Goal: Book appointment/travel/reservation

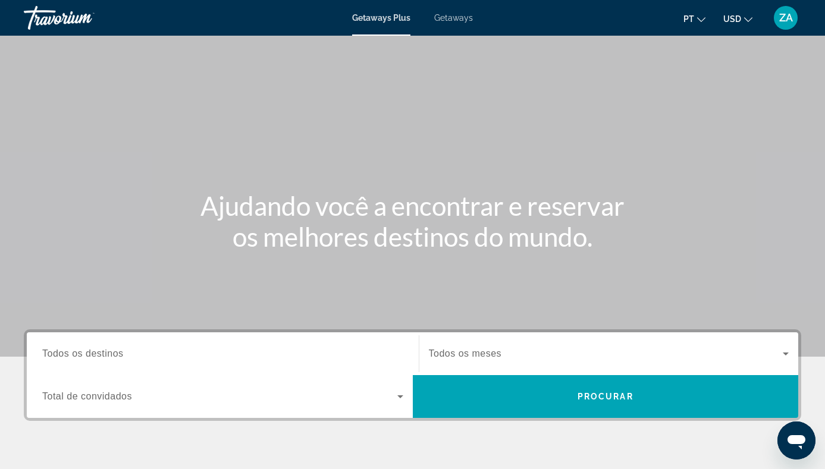
click at [65, 355] on span "Todos os destinos" at bounding box center [83, 354] width 82 height 10
click at [65, 355] on input "Destination Todos os destinos" at bounding box center [222, 354] width 361 height 14
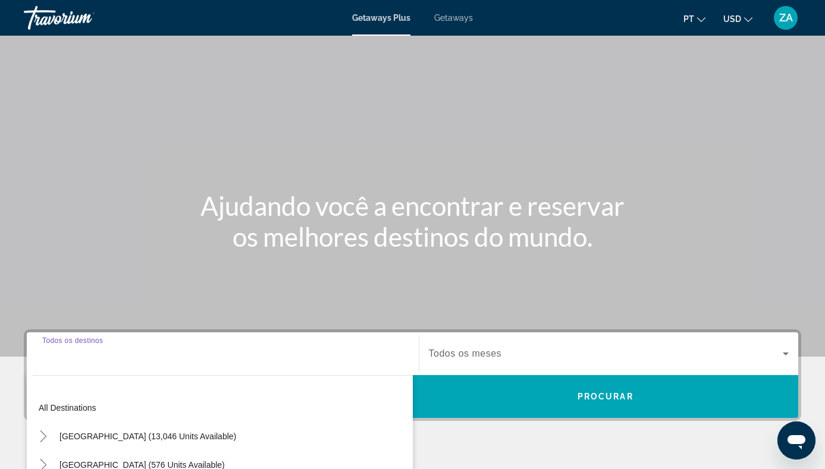
scroll to position [217, 0]
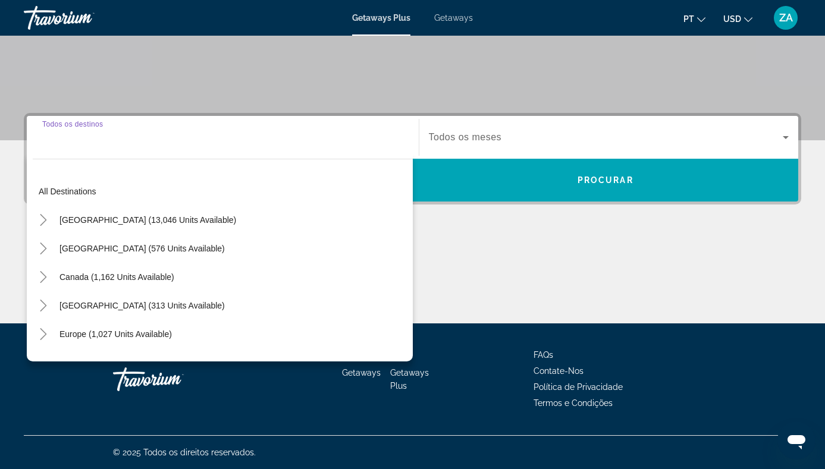
click at [61, 152] on div "Search widget" at bounding box center [222, 138] width 361 height 34
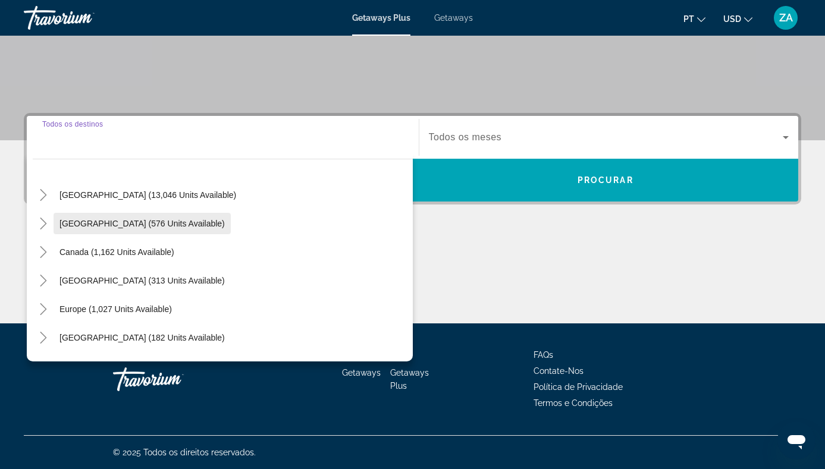
scroll to position [46, 0]
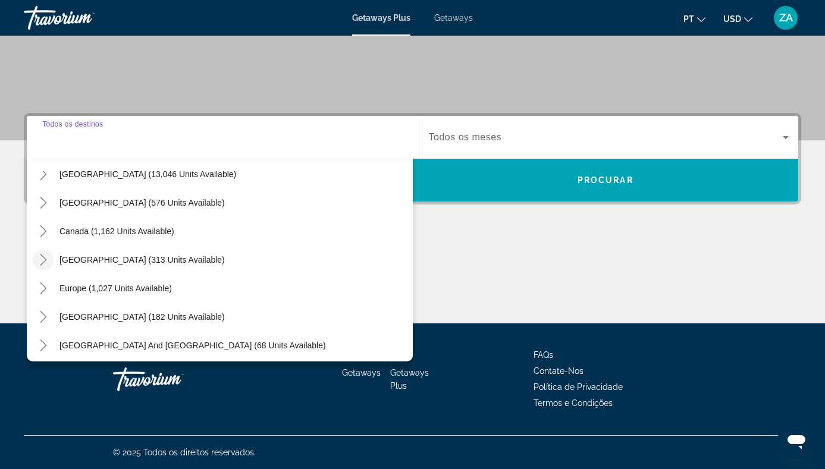
click at [46, 259] on icon "Toggle Caribbean & Atlantic Islands (313 units available)" at bounding box center [43, 260] width 12 height 12
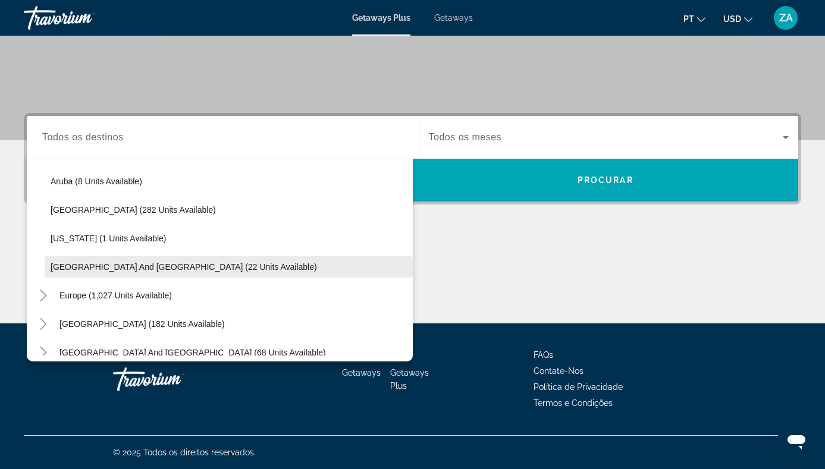
scroll to position [154, 0]
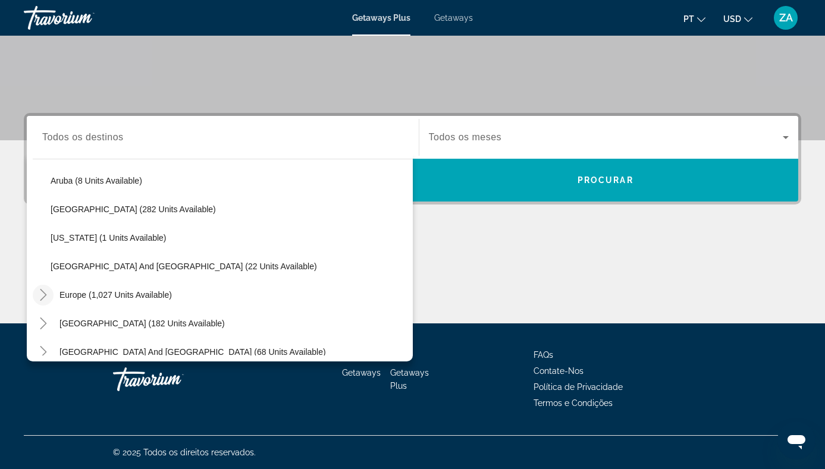
click at [44, 298] on icon "Toggle Europe (1,027 units available)" at bounding box center [43, 295] width 7 height 12
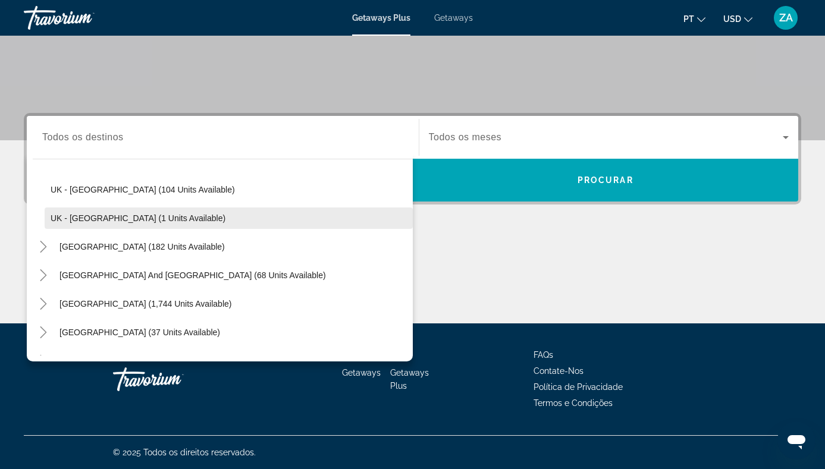
scroll to position [574, 0]
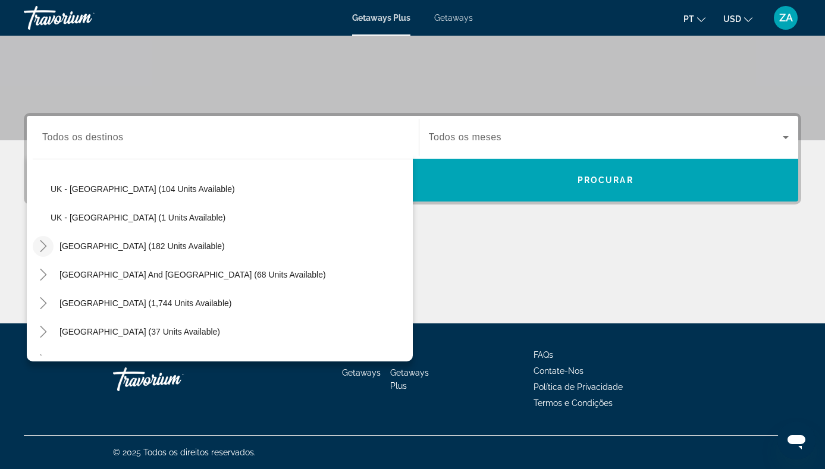
click at [49, 243] on icon "Toggle Australia (182 units available)" at bounding box center [43, 246] width 12 height 12
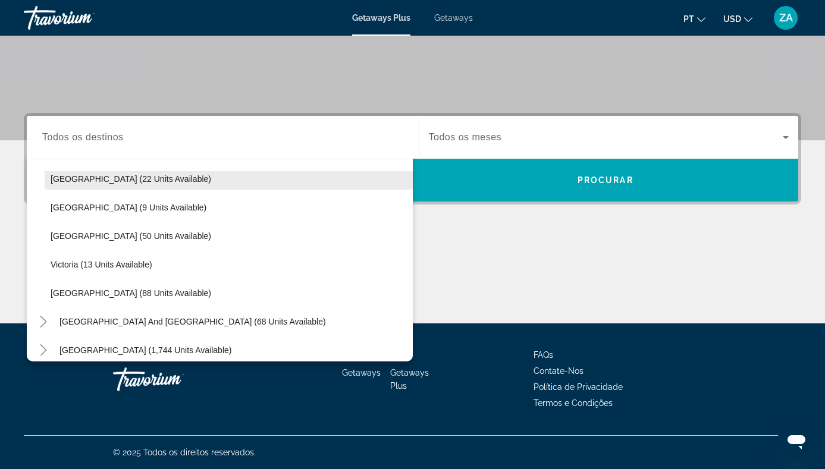
scroll to position [672, 0]
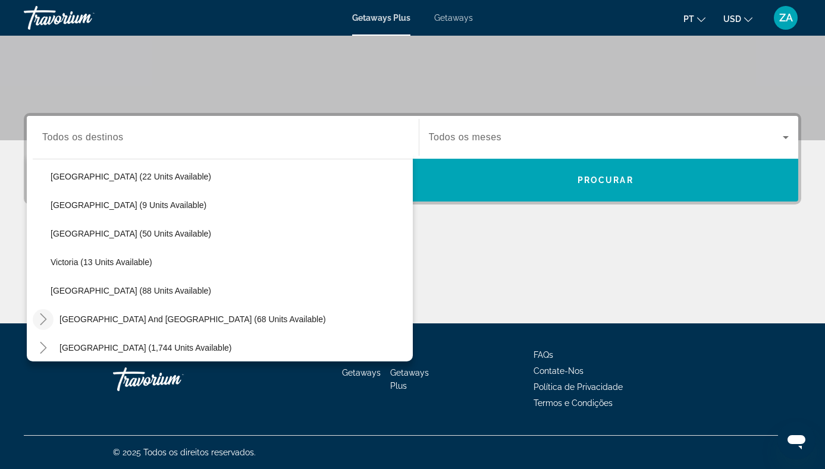
click at [41, 315] on icon "Toggle South Pacific and Oceania (68 units available)" at bounding box center [43, 320] width 7 height 12
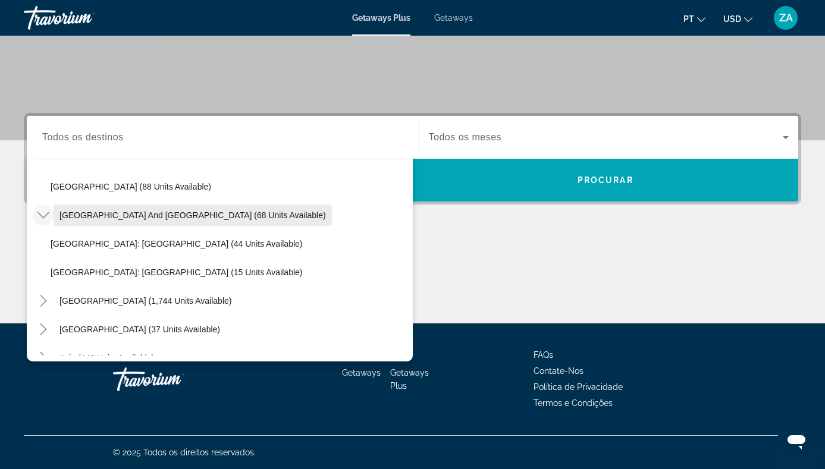
scroll to position [795, 0]
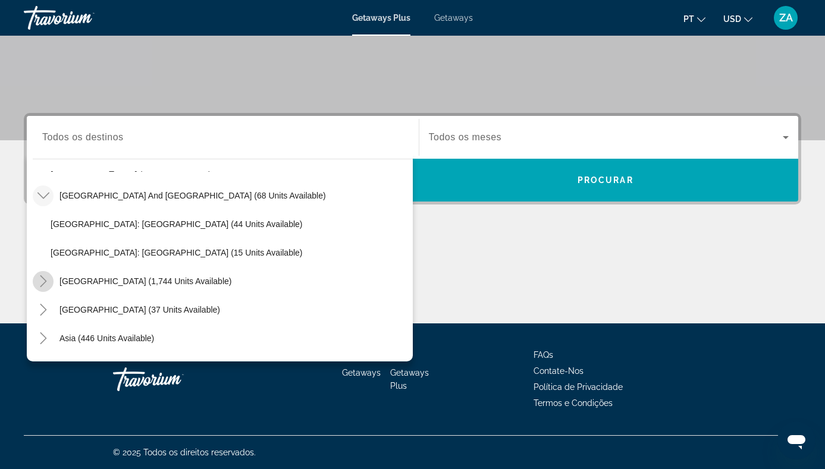
click at [39, 287] on icon "Toggle South America (1,744 units available)" at bounding box center [43, 281] width 12 height 12
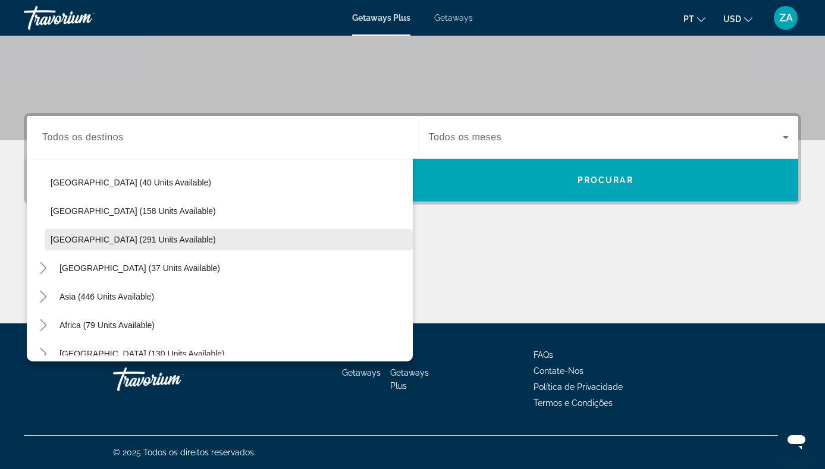
scroll to position [1067, 0]
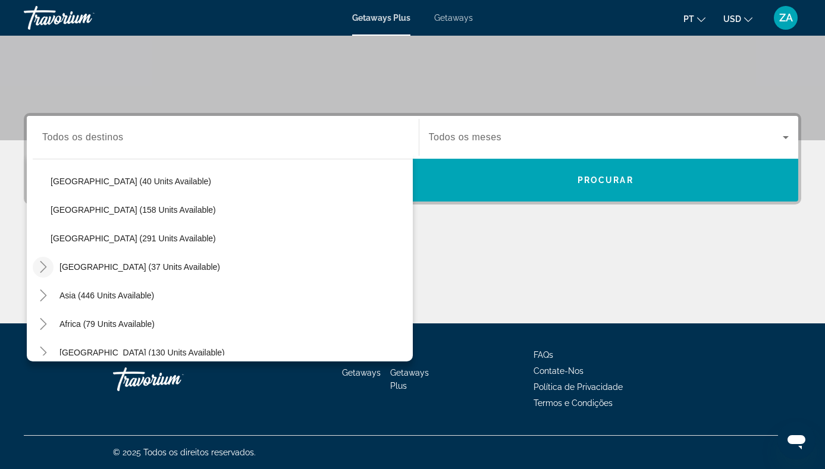
click at [46, 268] on icon "Toggle Central America (37 units available)" at bounding box center [43, 267] width 7 height 12
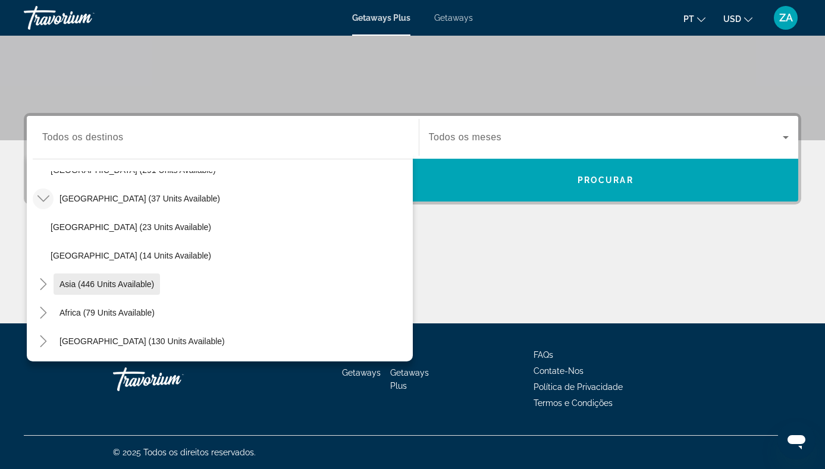
scroll to position [1135, 0]
click at [47, 284] on icon "Toggle Asia (446 units available)" at bounding box center [43, 284] width 12 height 12
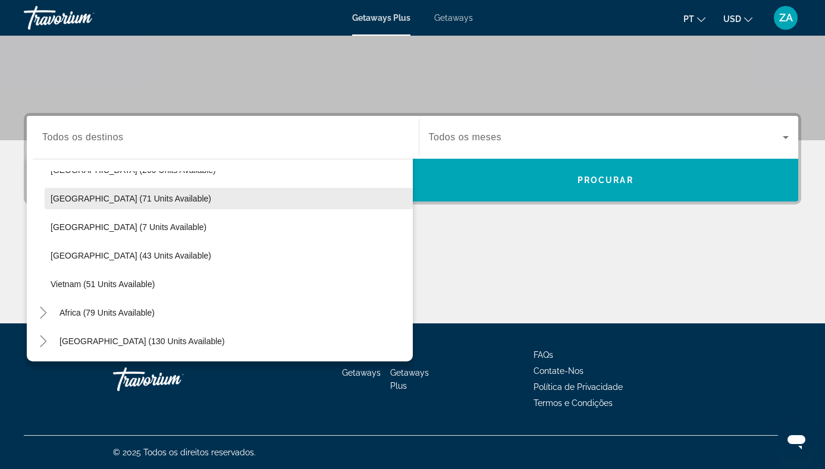
scroll to position [1335, 0]
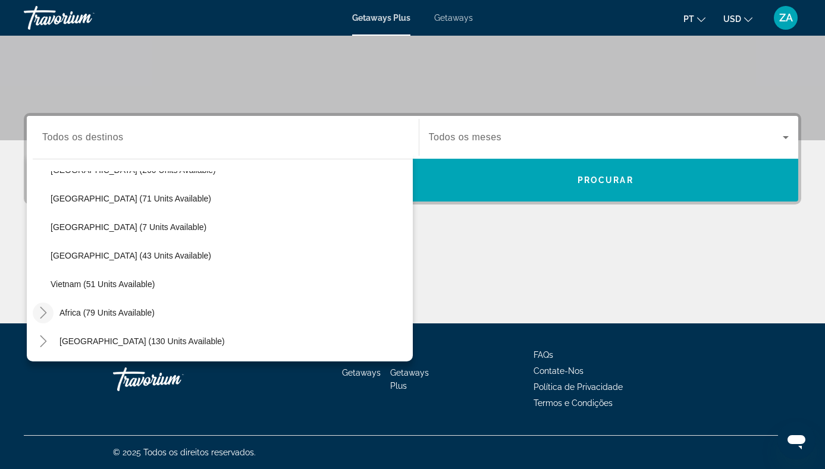
click at [37, 322] on mat-icon "Toggle Africa (79 units available)" at bounding box center [43, 313] width 21 height 21
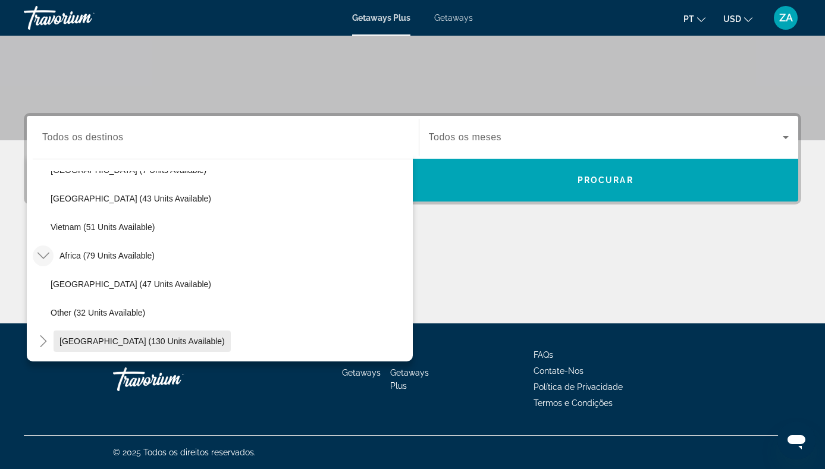
scroll to position [1392, 0]
click at [37, 342] on icon "Toggle Middle East (130 units available)" at bounding box center [43, 342] width 12 height 12
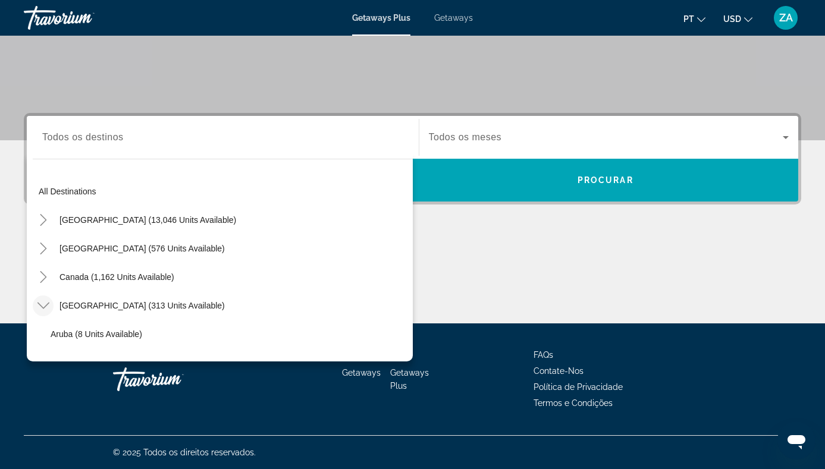
scroll to position [0, 0]
click at [45, 246] on icon "Toggle Mexico (576 units available)" at bounding box center [43, 249] width 12 height 12
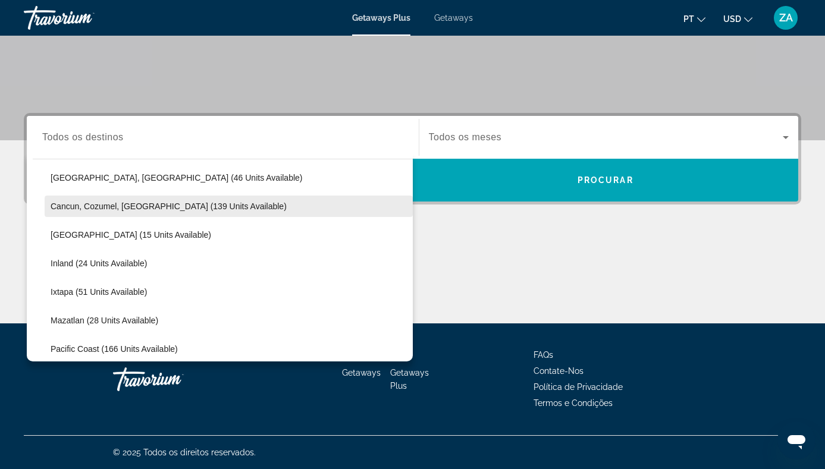
scroll to position [133, 0]
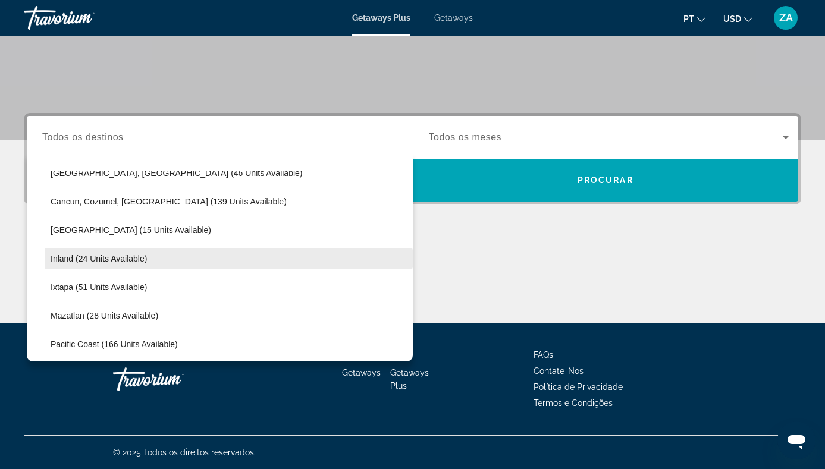
click at [73, 257] on span "Inland (24 units available)" at bounding box center [99, 259] width 96 height 10
type input "**********"
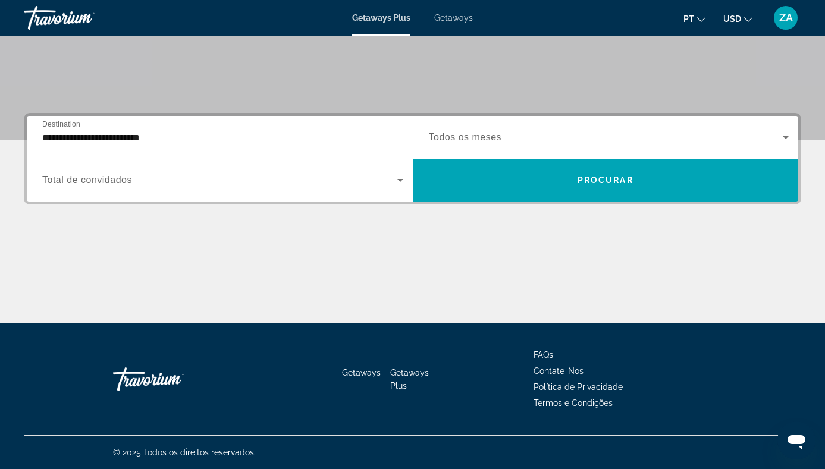
click at [495, 134] on span "Todos os meses" at bounding box center [465, 137] width 73 height 10
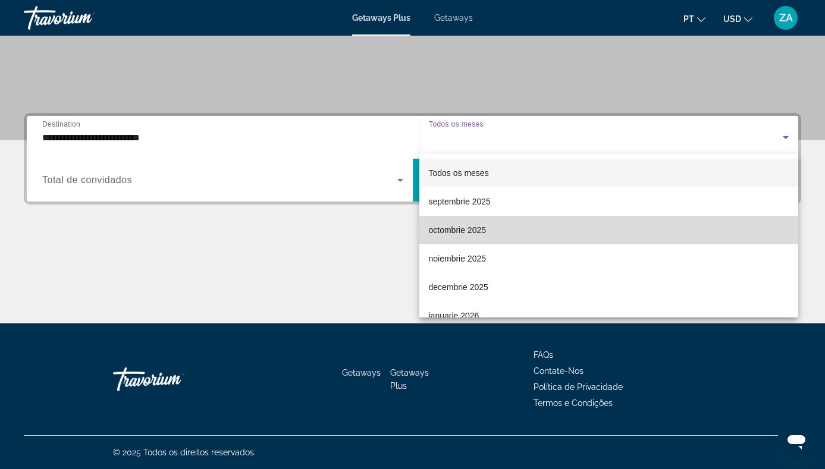
click at [481, 220] on mat-option "octombrie 2025" at bounding box center [609, 230] width 380 height 29
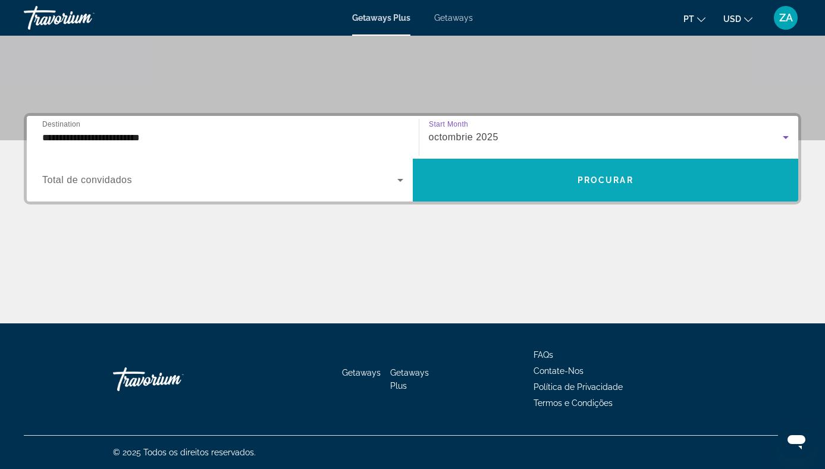
click at [526, 177] on span "Search widget" at bounding box center [606, 180] width 386 height 29
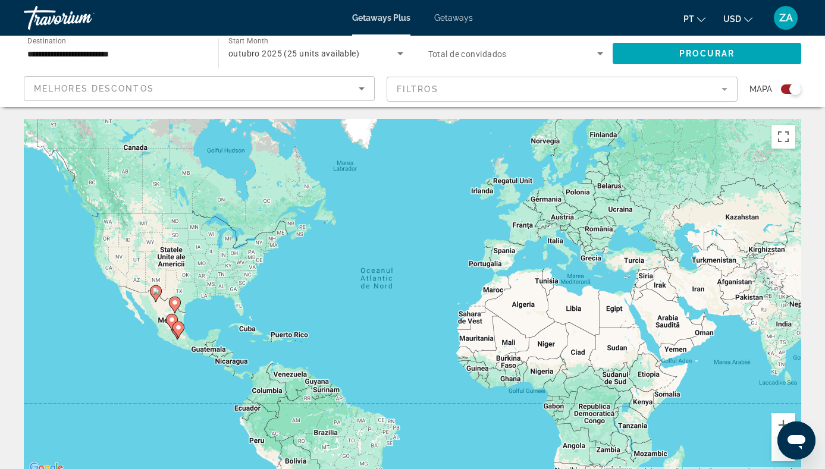
click at [487, 53] on span "Total de convidados" at bounding box center [467, 54] width 79 height 10
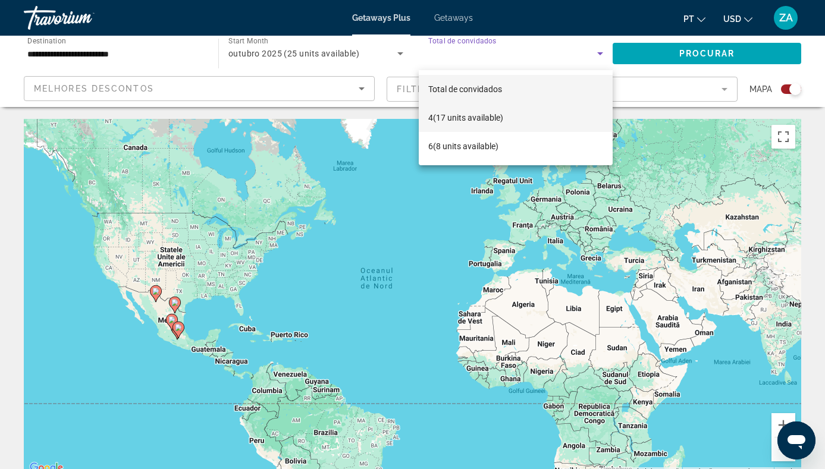
click at [470, 116] on span "4 (17 units available)" at bounding box center [465, 118] width 75 height 14
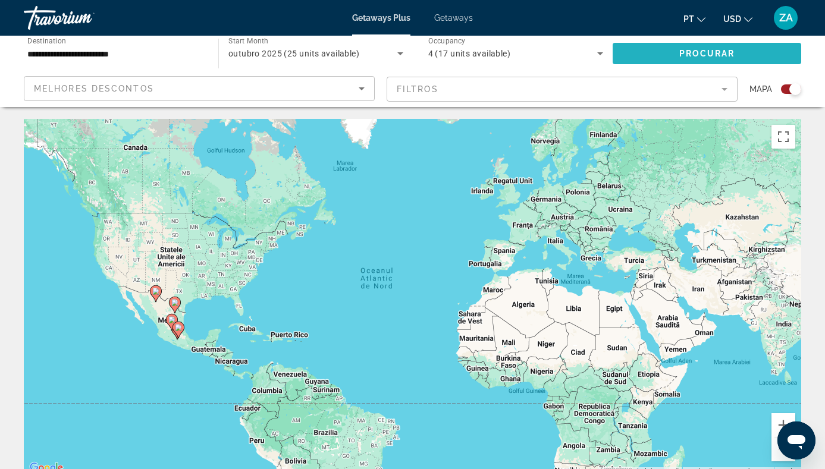
click at [712, 54] on span "Procurar" at bounding box center [707, 54] width 56 height 10
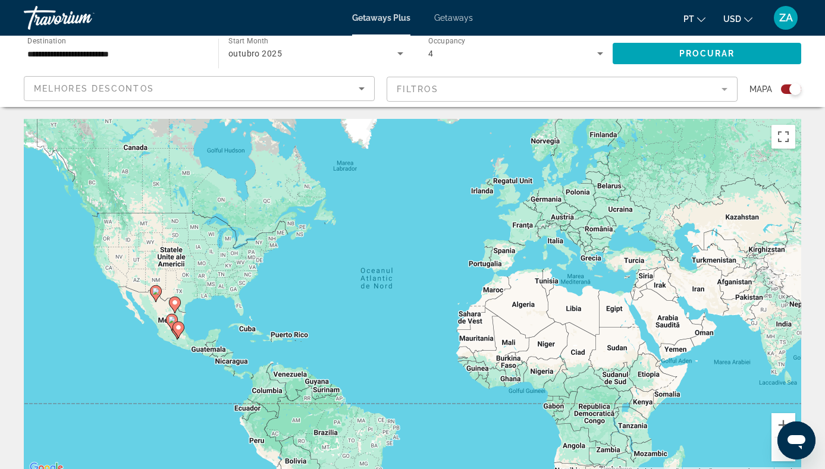
click at [108, 54] on input "**********" at bounding box center [115, 54] width 176 height 14
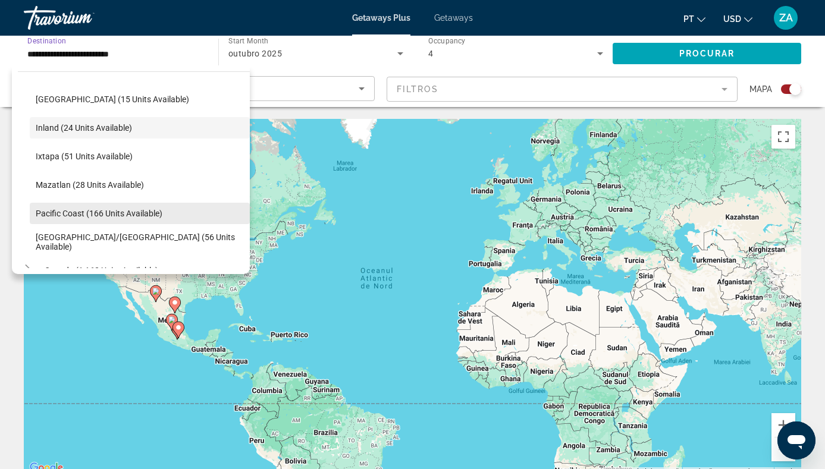
scroll to position [173, 0]
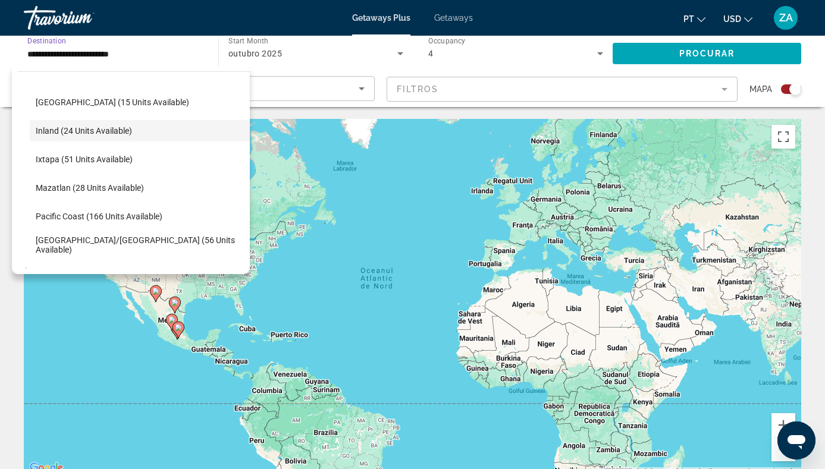
click at [292, 58] on div "outubro 2025" at bounding box center [312, 53] width 169 height 14
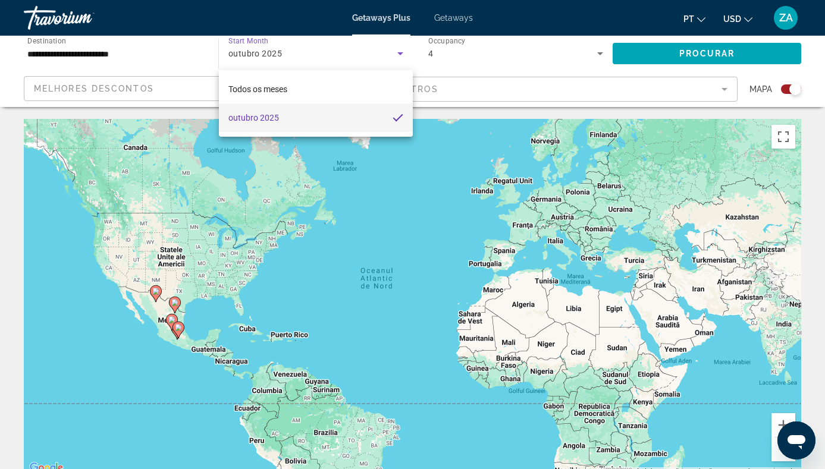
click at [120, 52] on div at bounding box center [412, 234] width 825 height 469
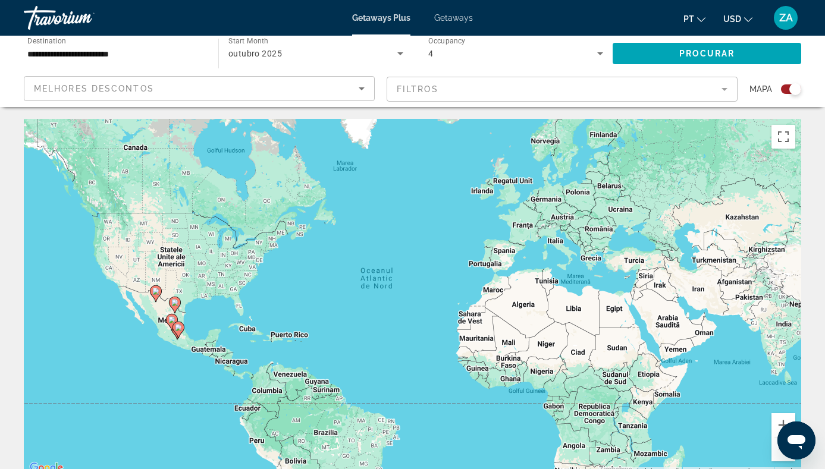
click at [120, 52] on input "**********" at bounding box center [115, 54] width 176 height 14
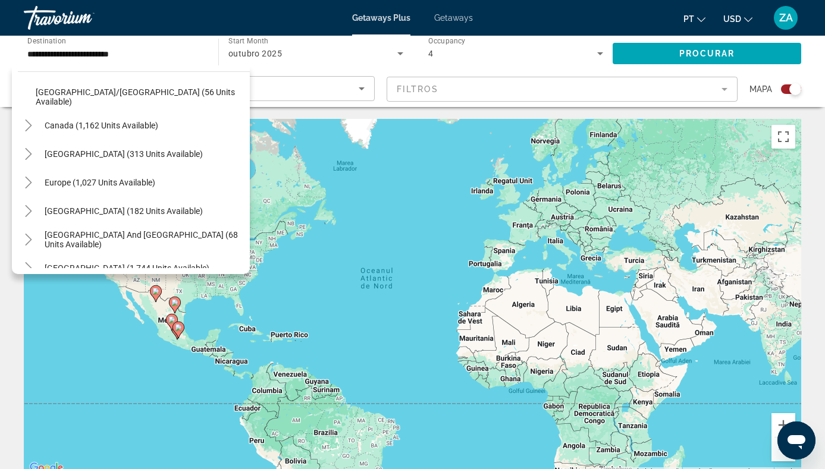
scroll to position [329, 0]
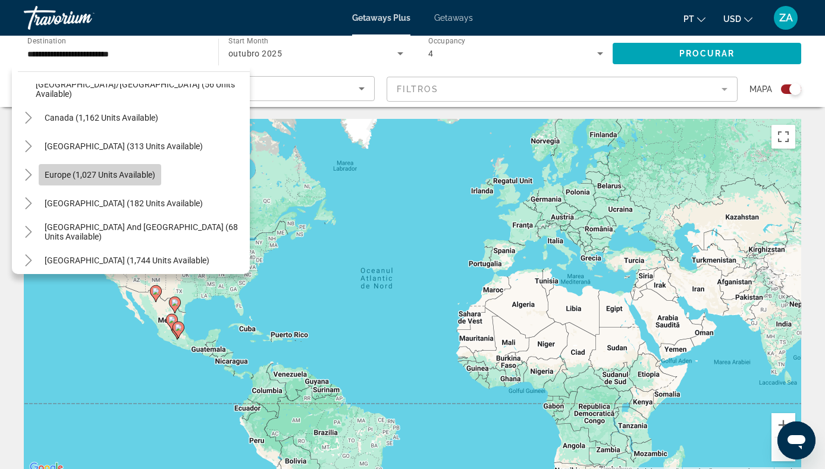
click at [115, 183] on span "Search widget" at bounding box center [100, 175] width 123 height 29
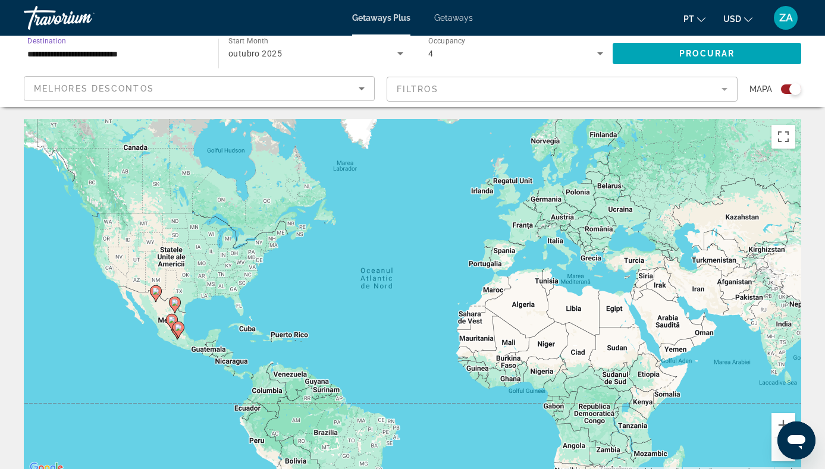
click at [136, 53] on input "**********" at bounding box center [115, 54] width 176 height 14
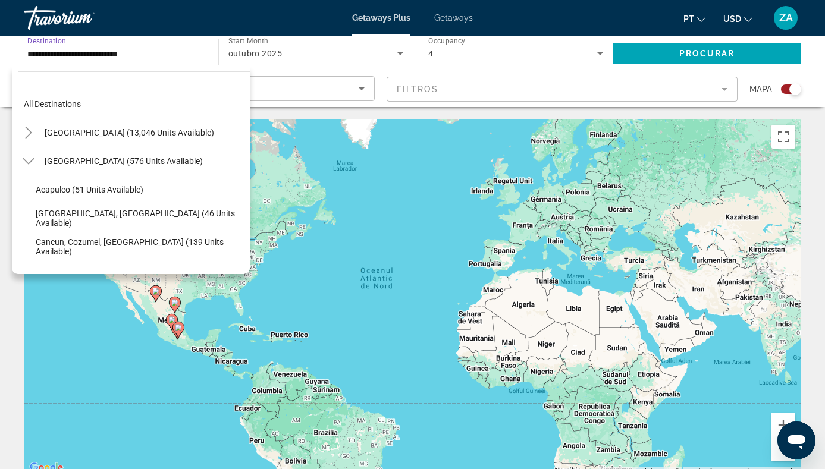
scroll to position [328, 0]
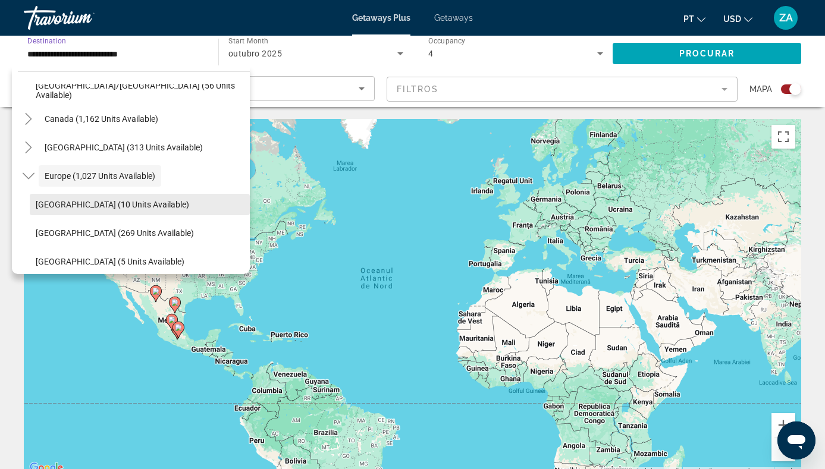
click at [96, 206] on span "[GEOGRAPHIC_DATA] (10 units available)" at bounding box center [113, 205] width 154 height 10
type input "**********"
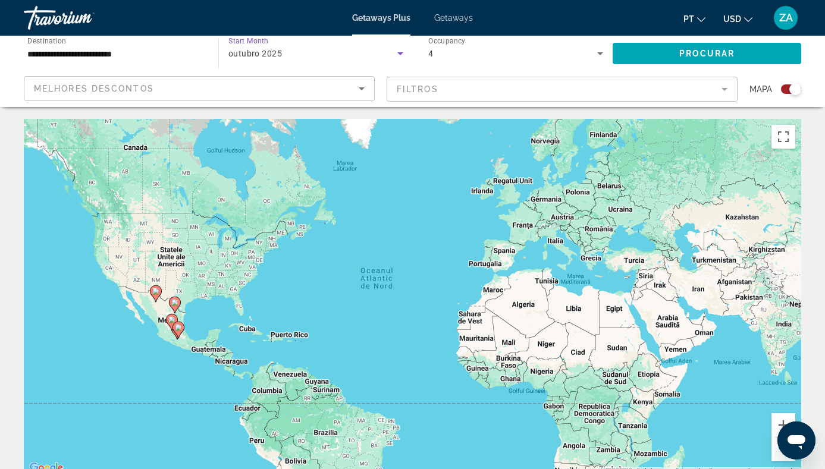
click at [326, 55] on div "outubro 2025" at bounding box center [312, 53] width 169 height 14
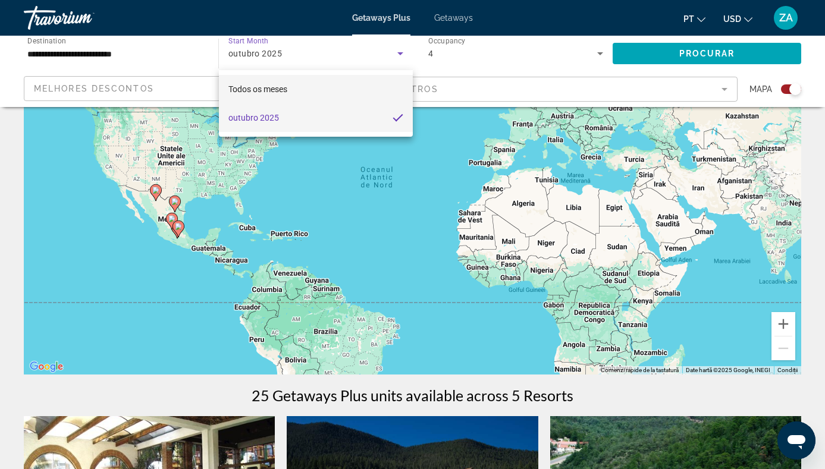
scroll to position [102, 0]
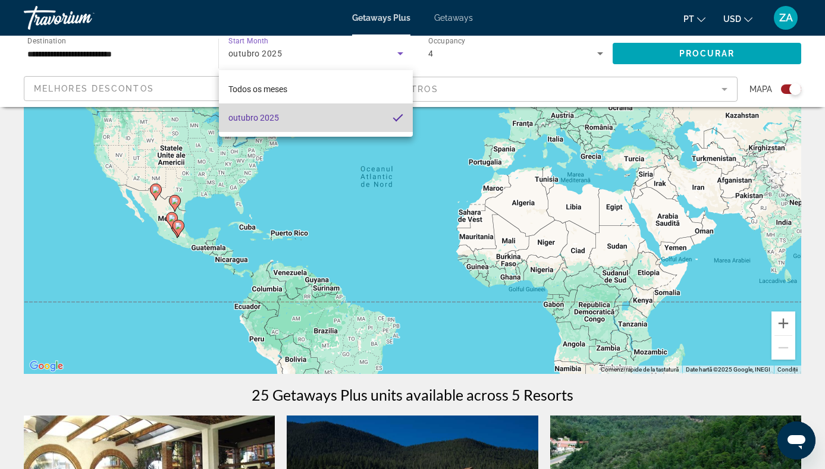
click at [330, 122] on mat-option "outubro 2025" at bounding box center [316, 118] width 194 height 29
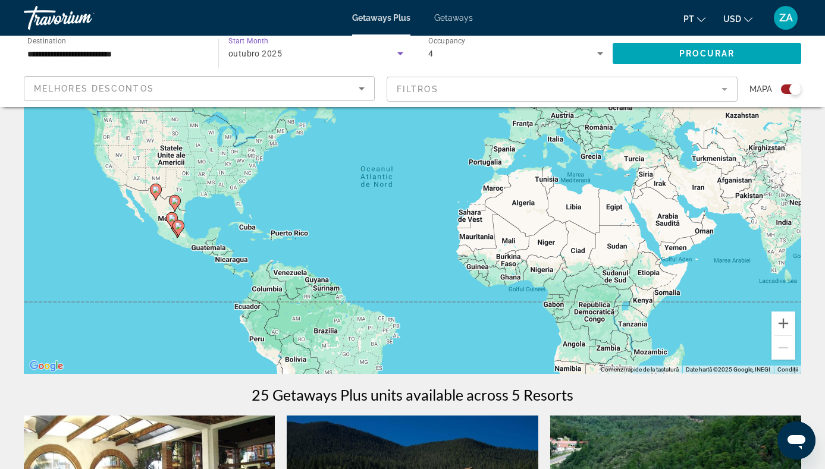
click at [269, 49] on span "outubro 2025" at bounding box center [255, 54] width 54 height 10
click at [253, 40] on span "Start Month" at bounding box center [248, 41] width 40 height 8
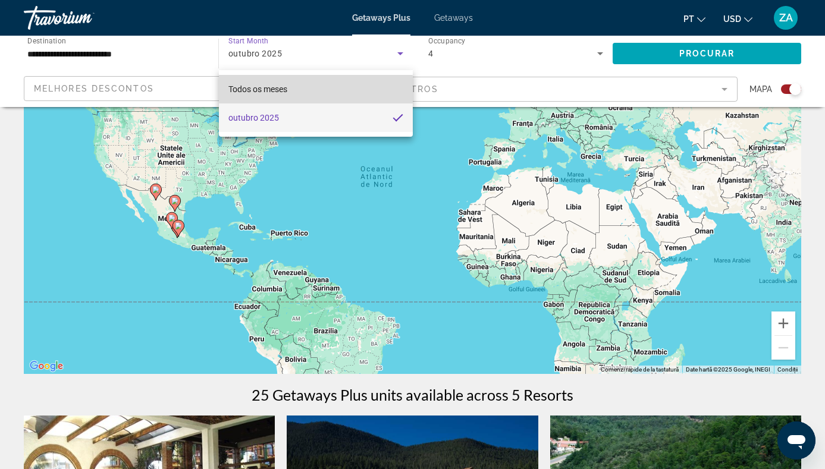
click at [254, 92] on span "Todos os meses" at bounding box center [257, 89] width 59 height 10
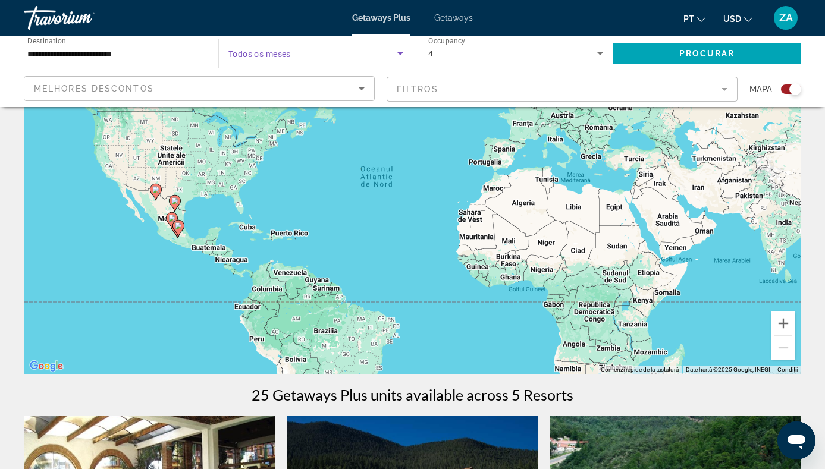
click at [257, 43] on div "Search widget" at bounding box center [315, 53] width 175 height 33
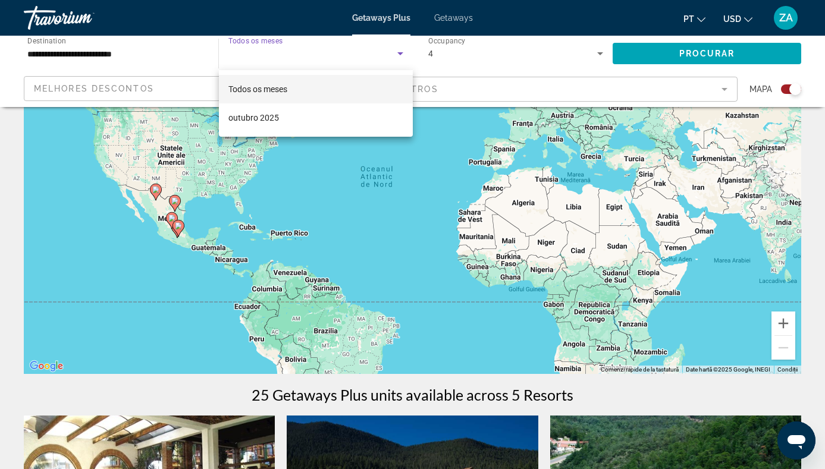
click at [400, 54] on div at bounding box center [412, 234] width 825 height 469
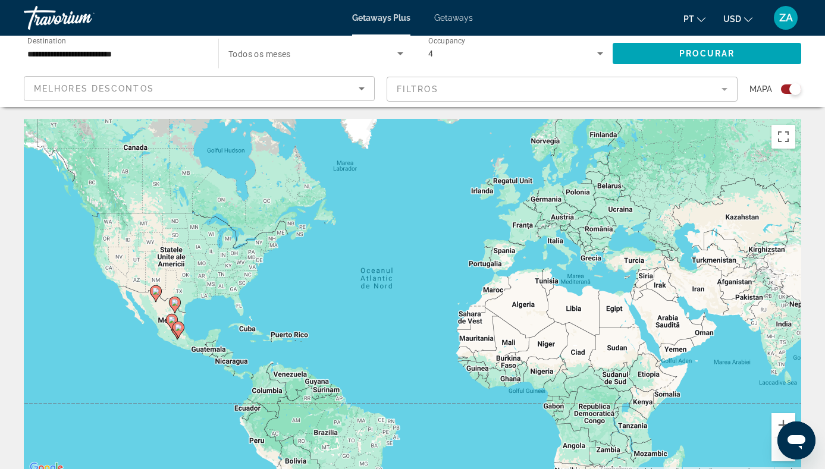
scroll to position [0, 0]
click at [312, 51] on span "Search widget" at bounding box center [312, 53] width 169 height 14
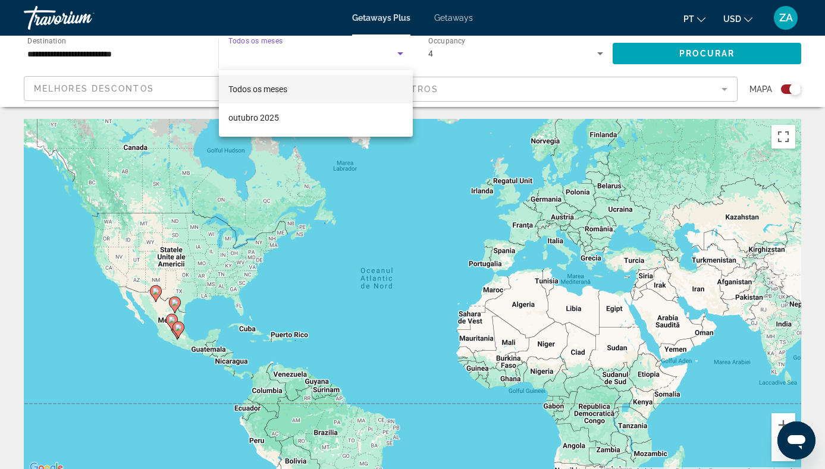
click at [261, 46] on div at bounding box center [412, 234] width 825 height 469
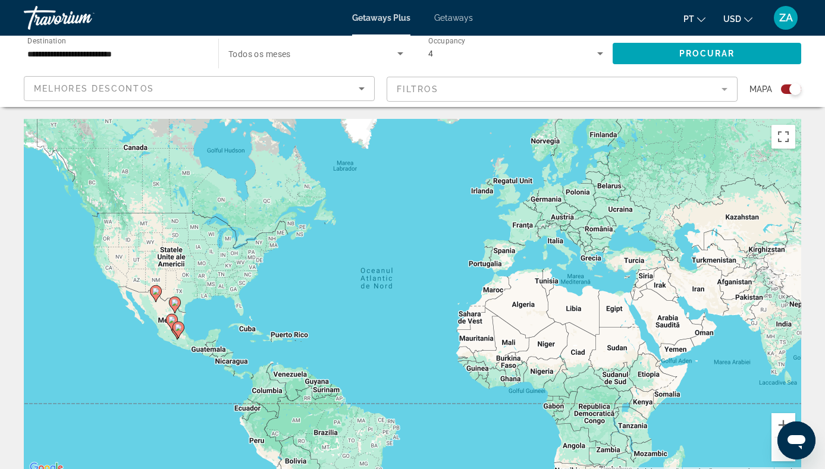
click at [261, 46] on div "Search widget" at bounding box center [315, 53] width 175 height 33
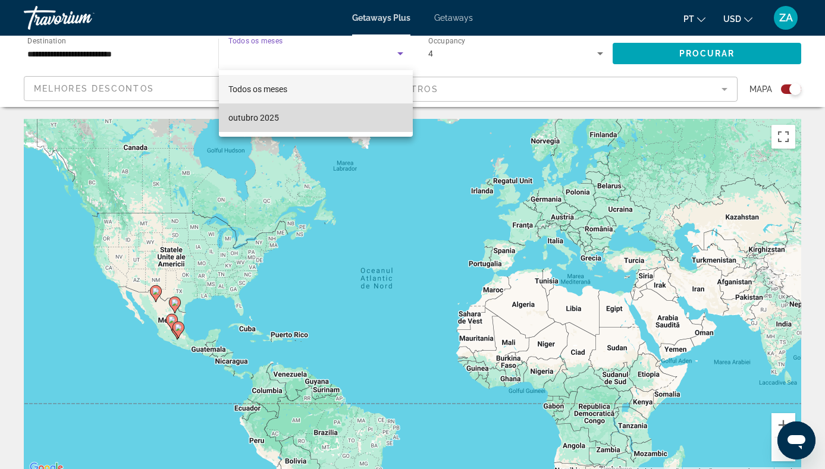
click at [263, 115] on span "outubro 2025" at bounding box center [253, 118] width 51 height 14
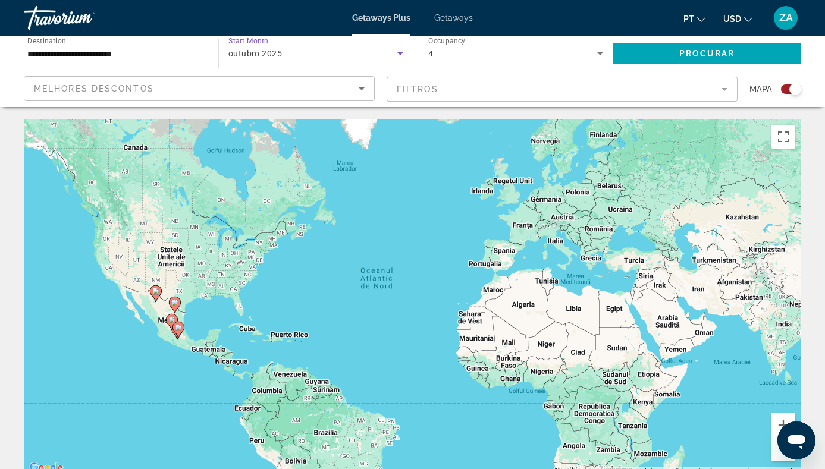
click at [402, 55] on icon "Search widget" at bounding box center [400, 53] width 14 height 14
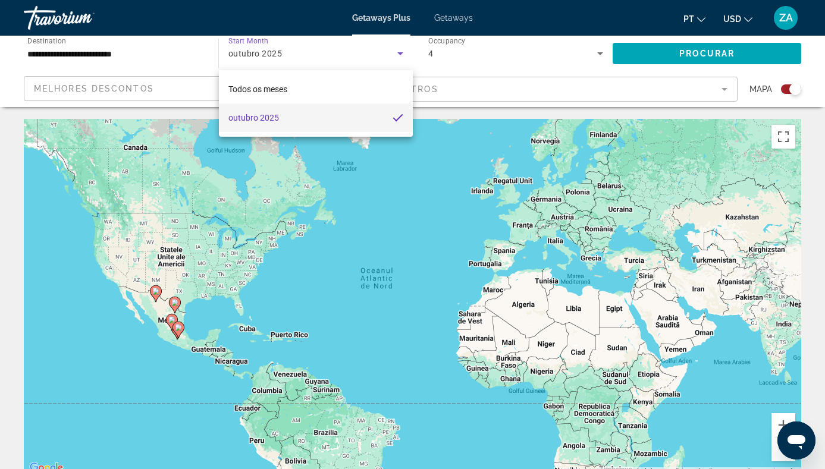
click at [309, 54] on div at bounding box center [412, 234] width 825 height 469
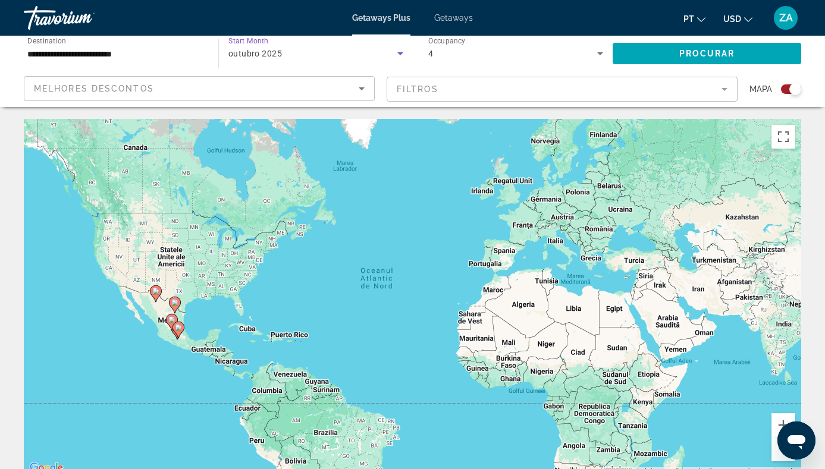
click at [280, 52] on span "outubro 2025" at bounding box center [255, 54] width 54 height 10
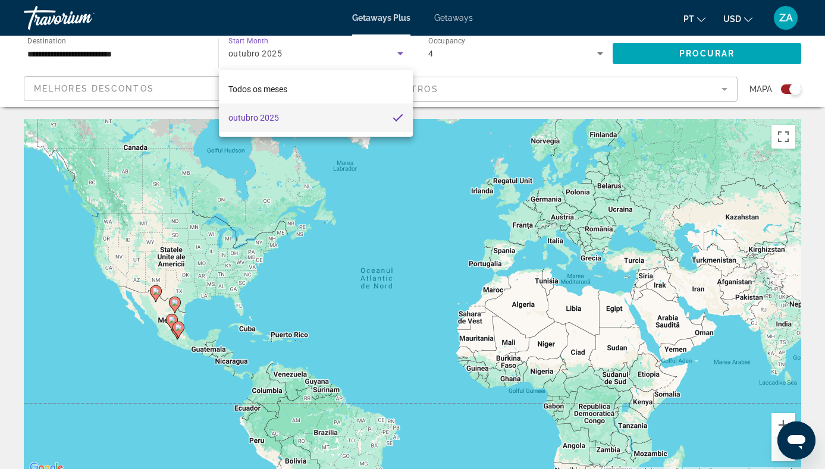
click at [281, 52] on div at bounding box center [412, 234] width 825 height 469
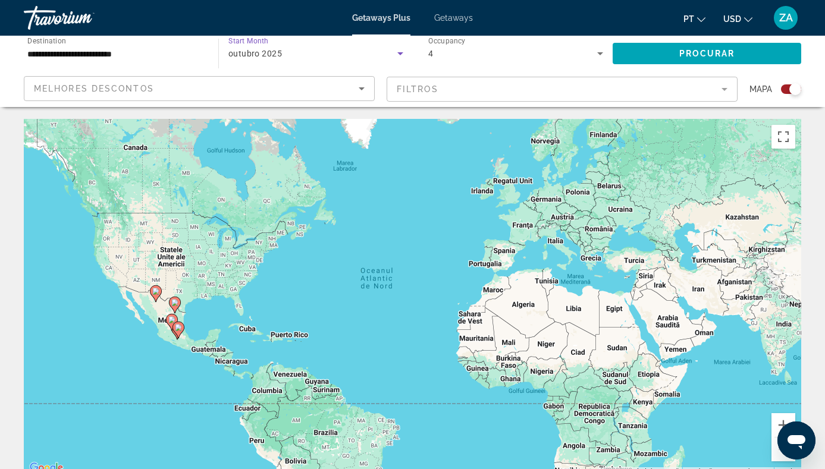
click at [316, 50] on div "outubro 2025" at bounding box center [312, 53] width 169 height 14
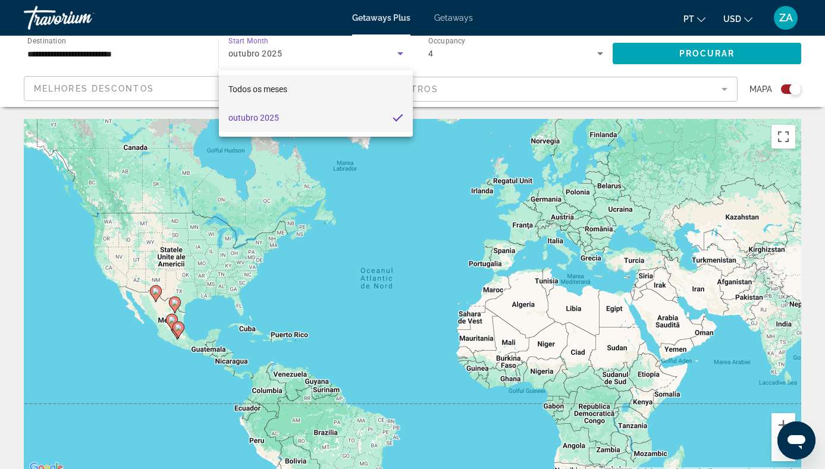
click at [268, 86] on span "Todos os meses" at bounding box center [257, 89] width 59 height 10
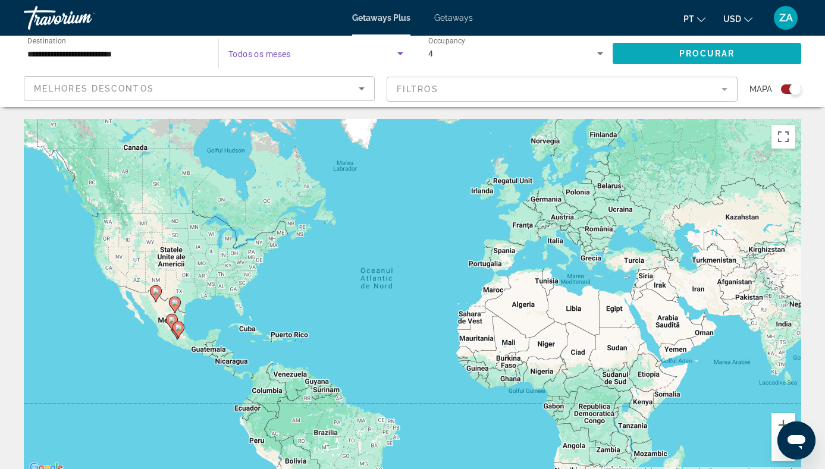
click at [713, 46] on span "Search widget" at bounding box center [707, 53] width 189 height 29
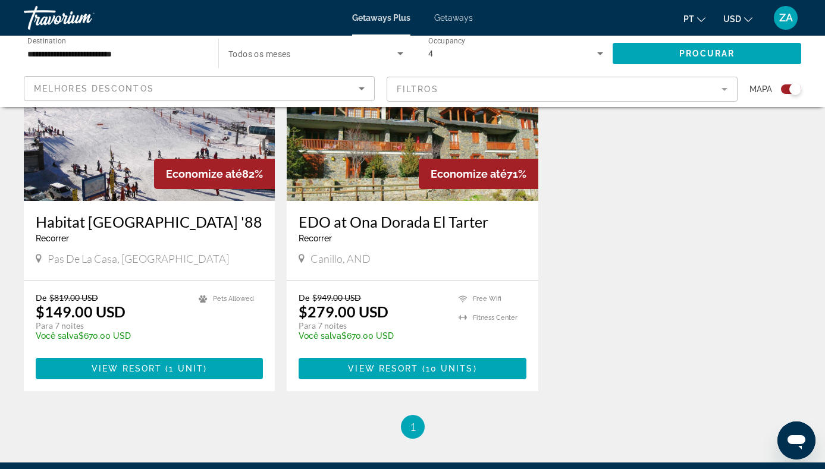
scroll to position [514, 0]
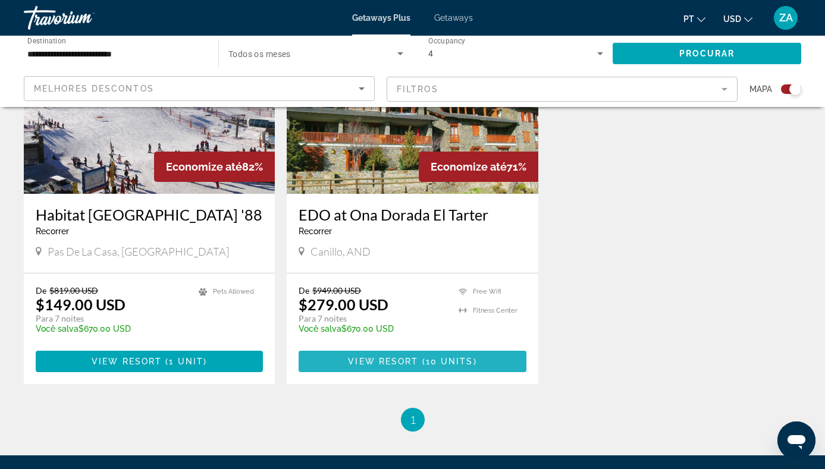
click at [403, 362] on span "View Resort" at bounding box center [383, 362] width 70 height 10
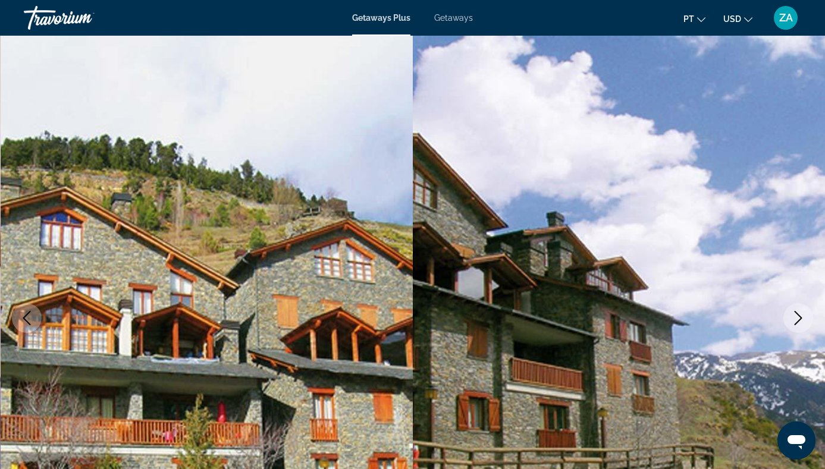
click at [804, 314] on icon "Next image" at bounding box center [798, 318] width 14 height 14
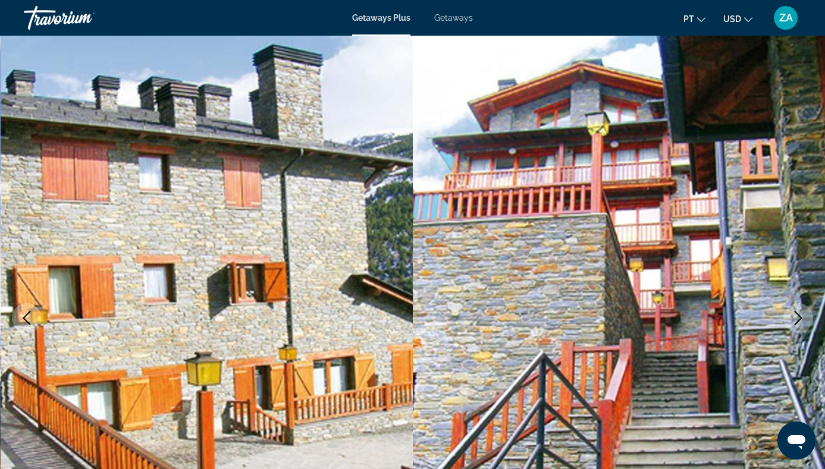
click at [805, 315] on icon "Next image" at bounding box center [798, 318] width 14 height 14
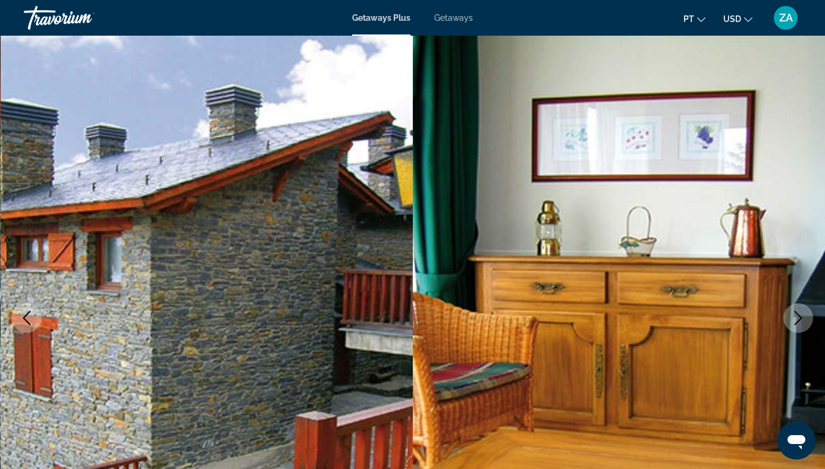
click at [805, 315] on icon "Next image" at bounding box center [798, 318] width 14 height 14
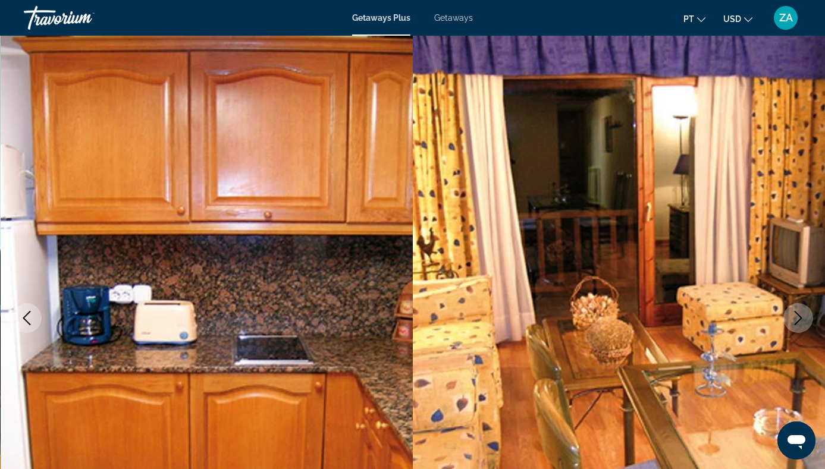
click at [805, 315] on icon "Next image" at bounding box center [798, 318] width 14 height 14
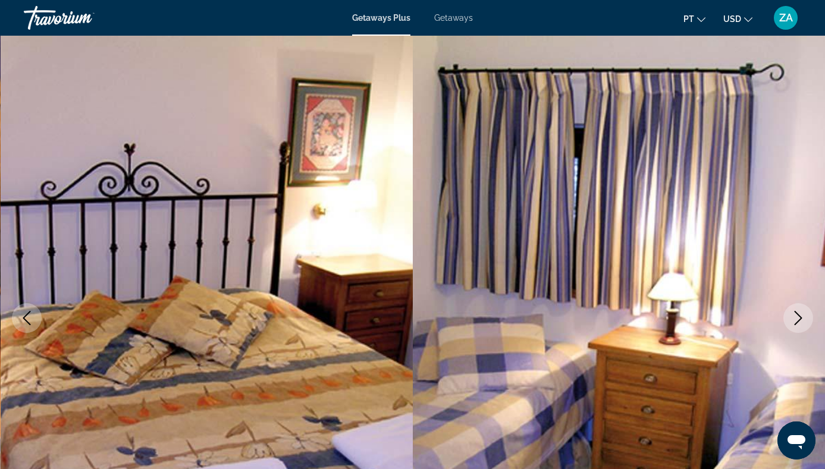
click at [805, 315] on icon "Next image" at bounding box center [798, 318] width 14 height 14
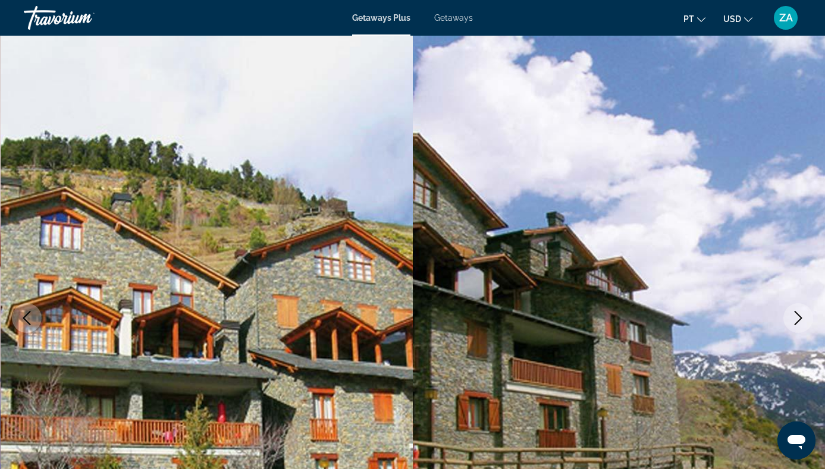
click at [805, 315] on icon "Next image" at bounding box center [798, 318] width 14 height 14
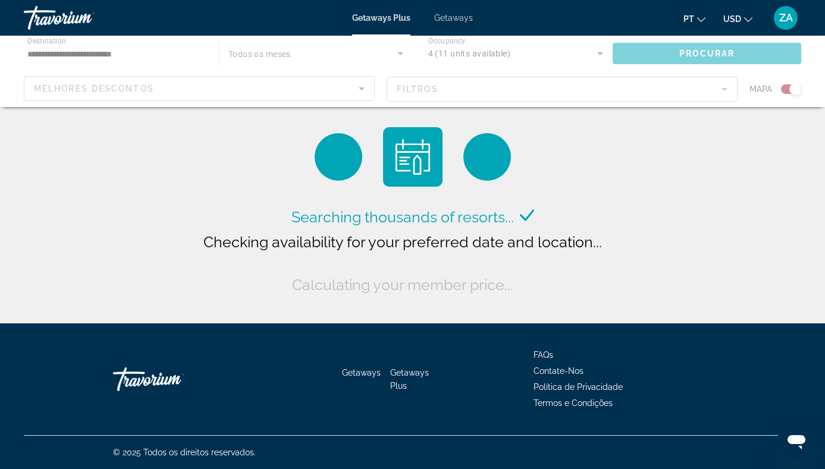
click at [114, 84] on div "Main content" at bounding box center [412, 71] width 825 height 71
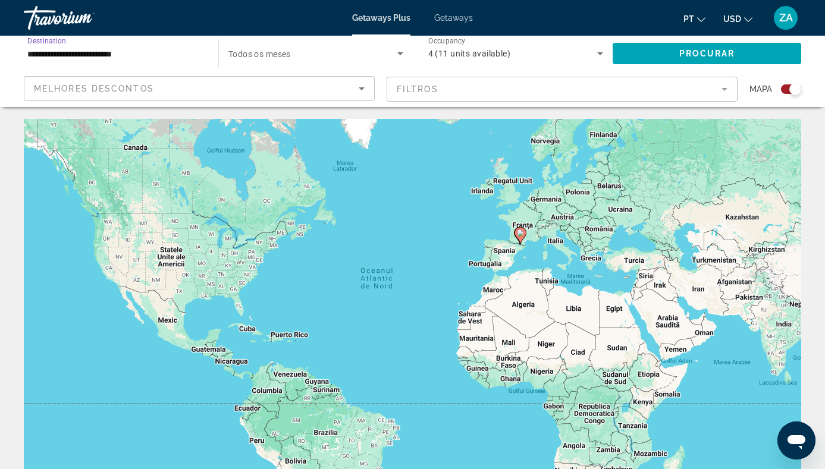
click at [123, 49] on input "**********" at bounding box center [115, 54] width 176 height 14
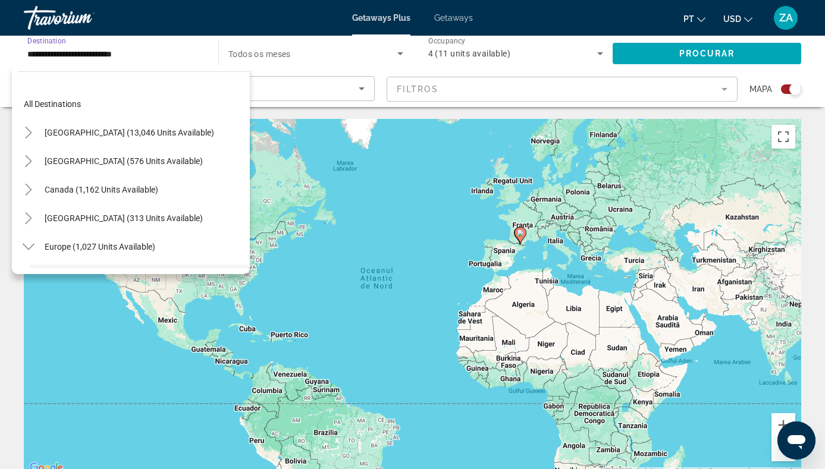
scroll to position [99, 0]
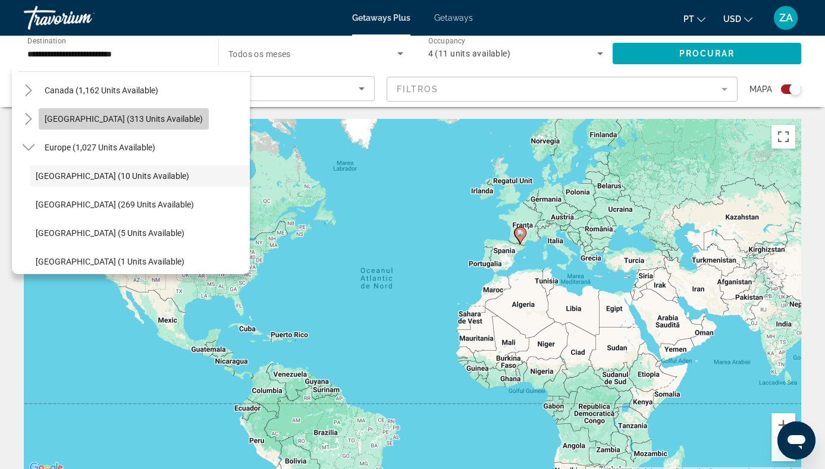
click at [106, 114] on span "[GEOGRAPHIC_DATA] (313 units available)" at bounding box center [124, 119] width 158 height 10
type input "**********"
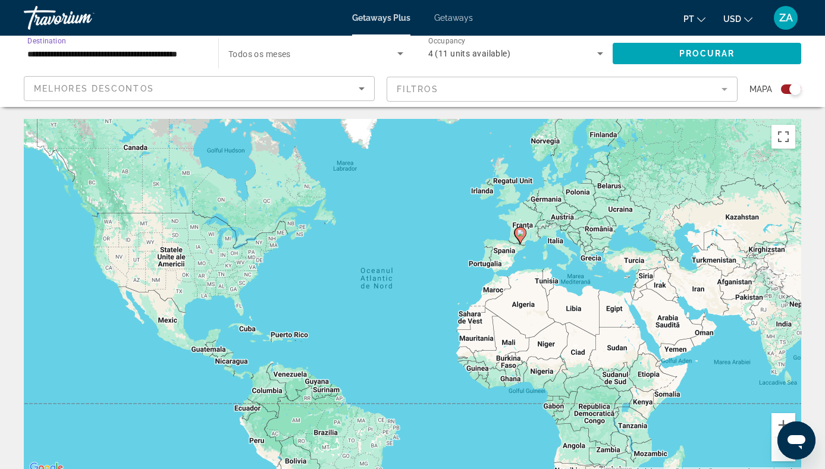
click at [333, 57] on span "Search widget" at bounding box center [312, 53] width 169 height 14
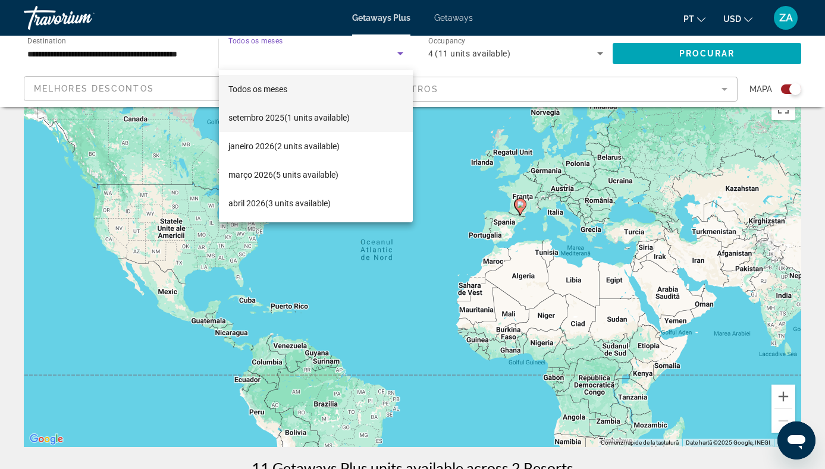
scroll to position [29, 0]
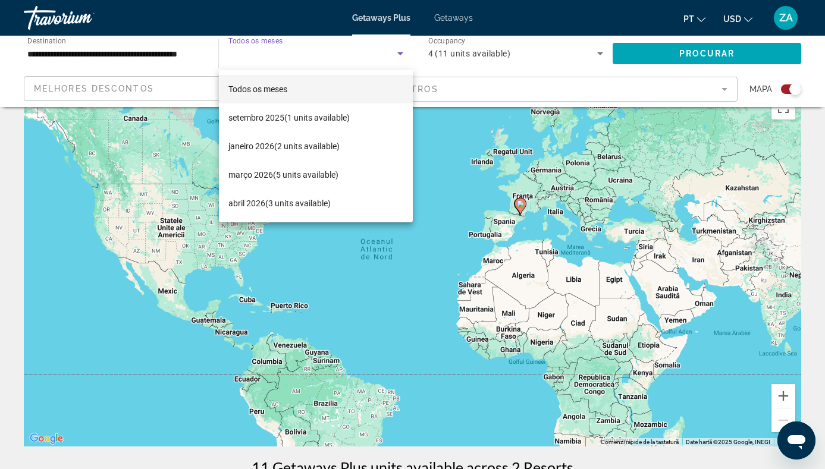
click at [280, 87] on span "Todos os meses" at bounding box center [257, 89] width 59 height 10
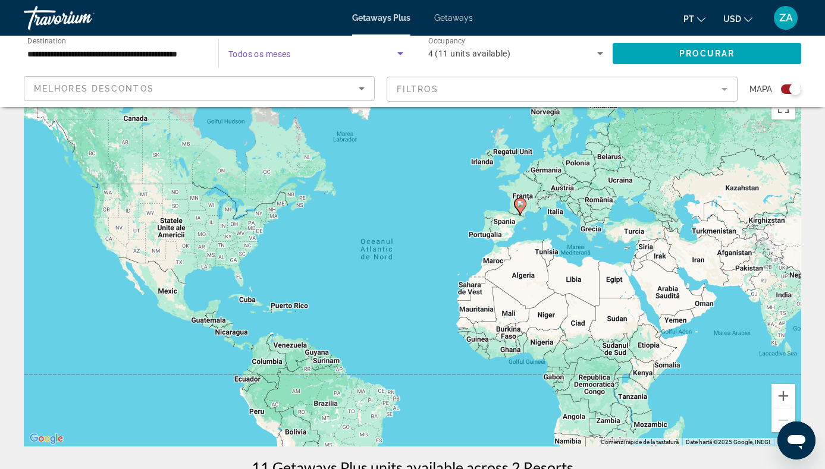
click at [365, 52] on span "Search widget" at bounding box center [312, 53] width 169 height 14
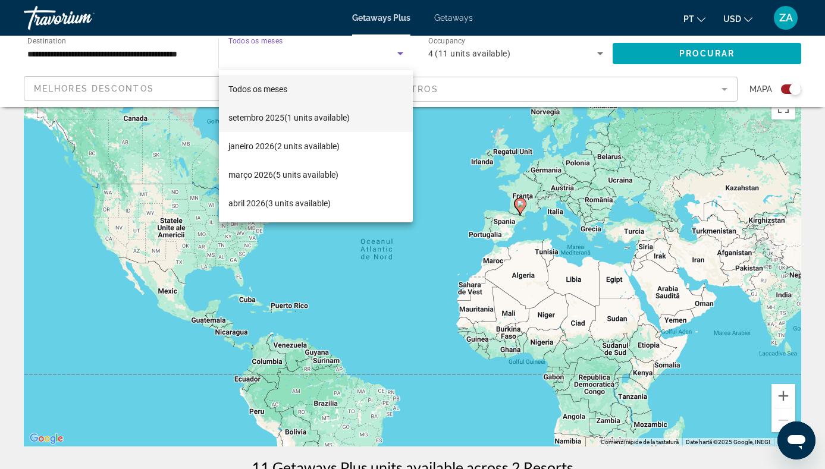
click at [284, 116] on span "setembro 2025 (1 units available)" at bounding box center [288, 118] width 121 height 14
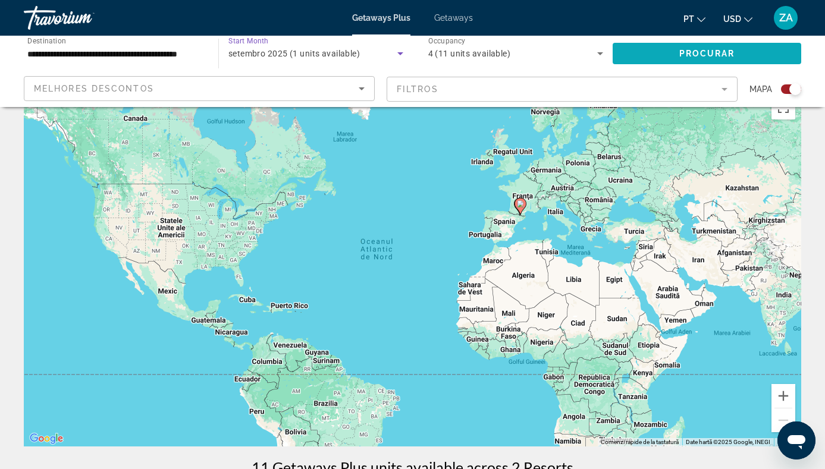
click at [673, 59] on span "Search widget" at bounding box center [707, 53] width 189 height 29
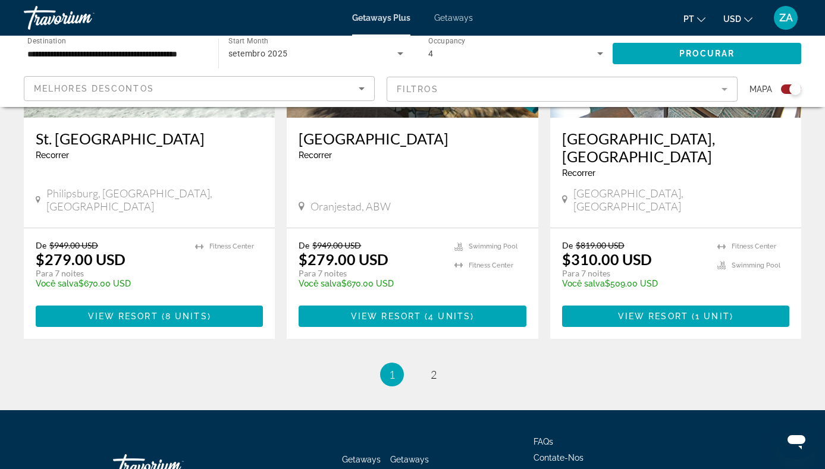
scroll to position [1878, 0]
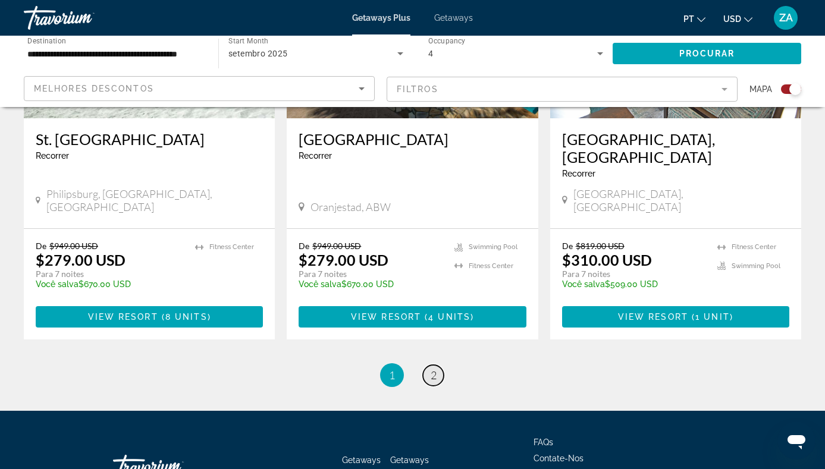
click at [436, 369] on span "2" at bounding box center [434, 375] width 6 height 13
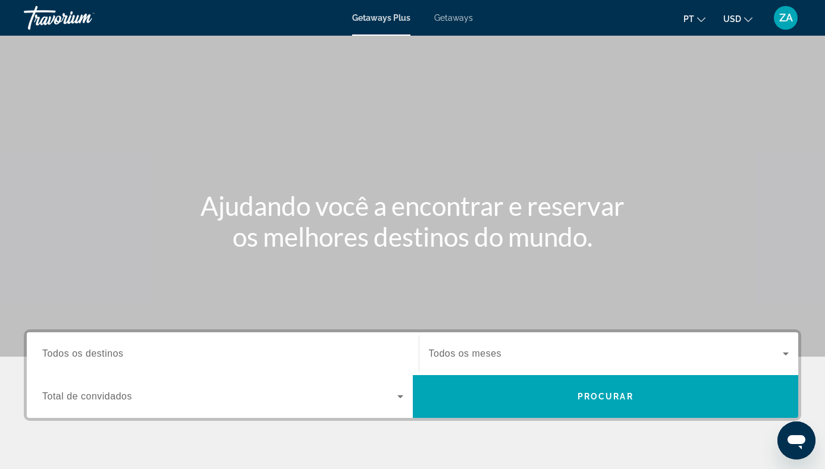
click at [455, 22] on span "Getaways" at bounding box center [453, 18] width 39 height 10
click at [98, 347] on input "Destination Todos os destinos" at bounding box center [222, 354] width 361 height 14
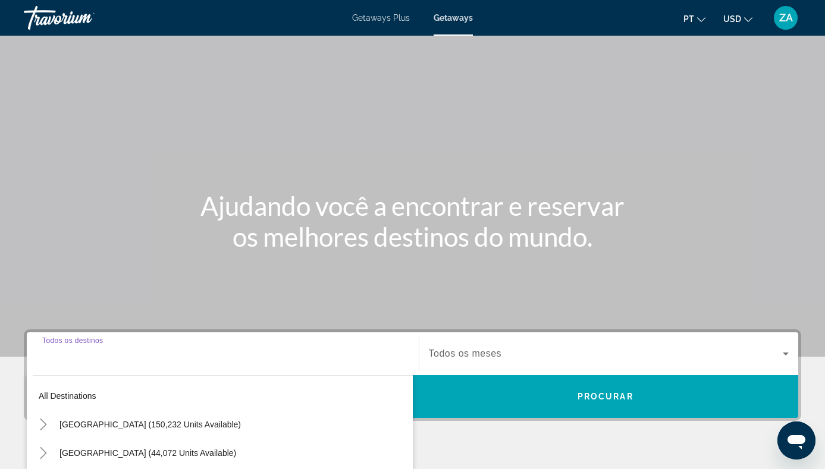
scroll to position [217, 0]
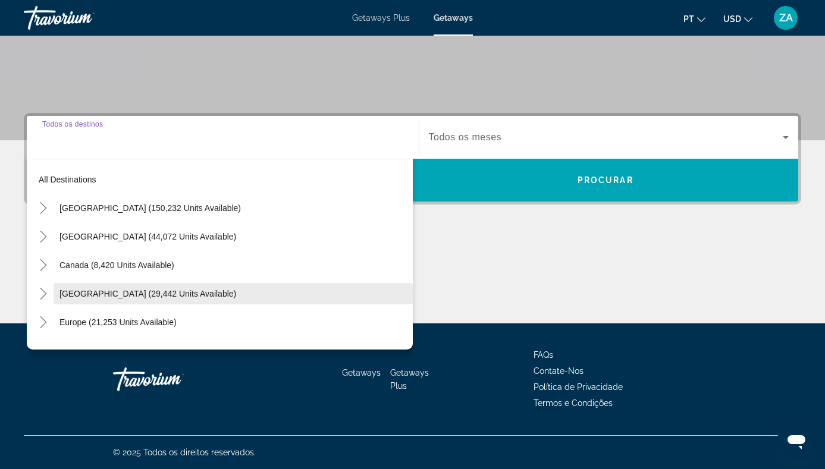
click at [164, 300] on span "Search widget" at bounding box center [233, 294] width 359 height 29
type input "**********"
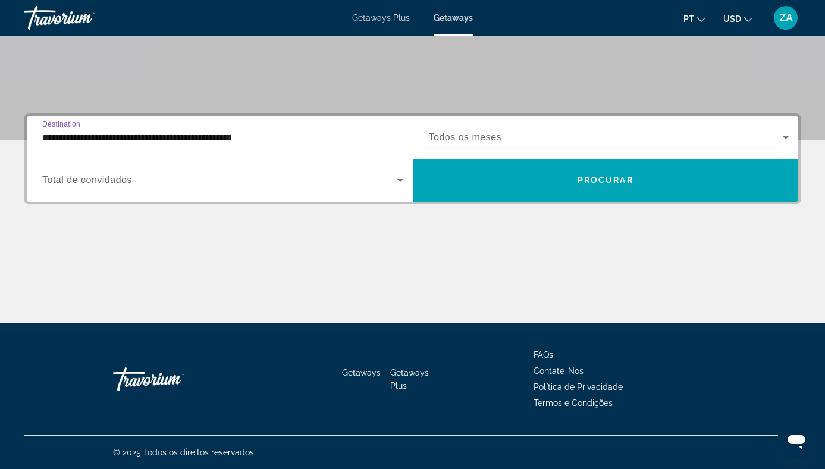
click at [292, 188] on div "Search widget" at bounding box center [222, 180] width 361 height 33
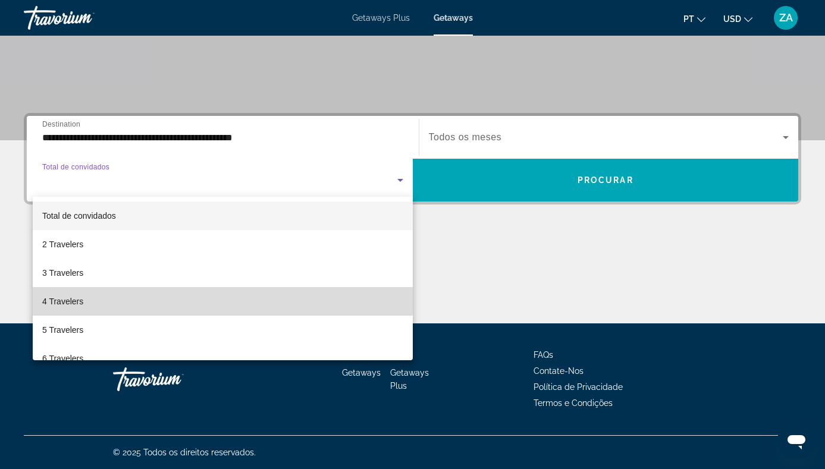
click at [159, 289] on mat-option "4 Travelers" at bounding box center [223, 301] width 380 height 29
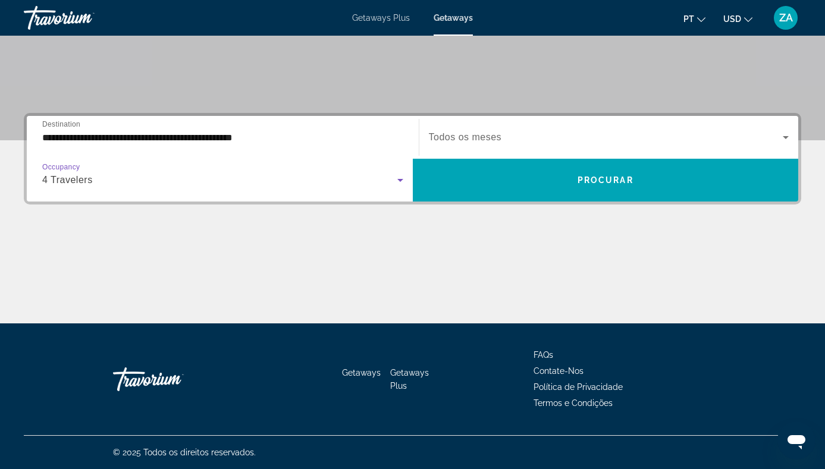
click at [593, 129] on div "Search widget" at bounding box center [609, 137] width 361 height 33
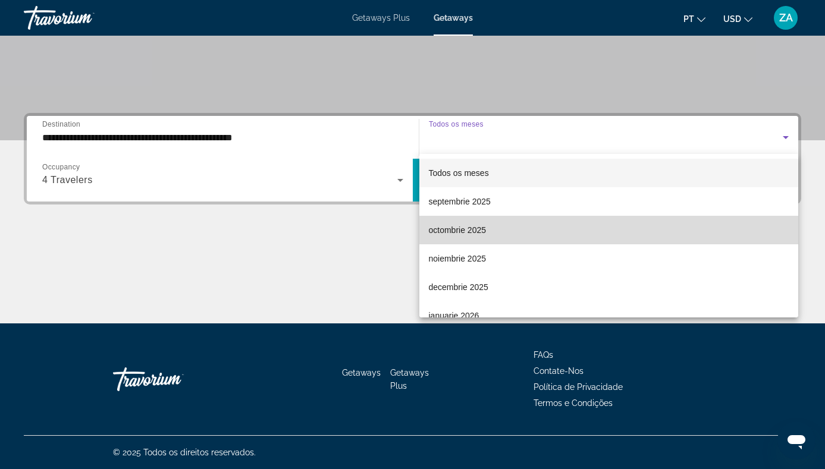
click at [492, 234] on mat-option "octombrie 2025" at bounding box center [609, 230] width 380 height 29
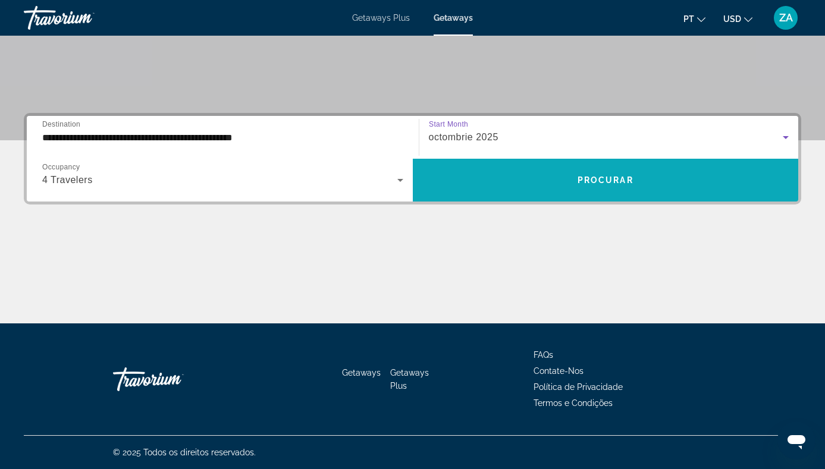
click at [523, 191] on span "Search widget" at bounding box center [606, 180] width 386 height 29
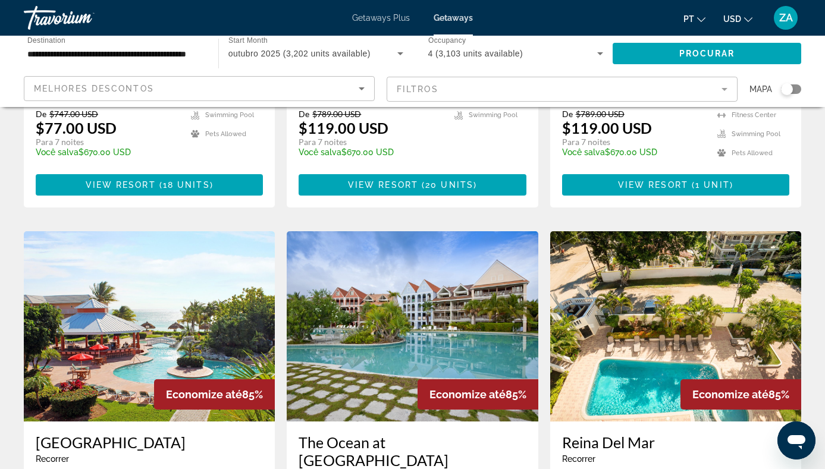
scroll to position [354, 0]
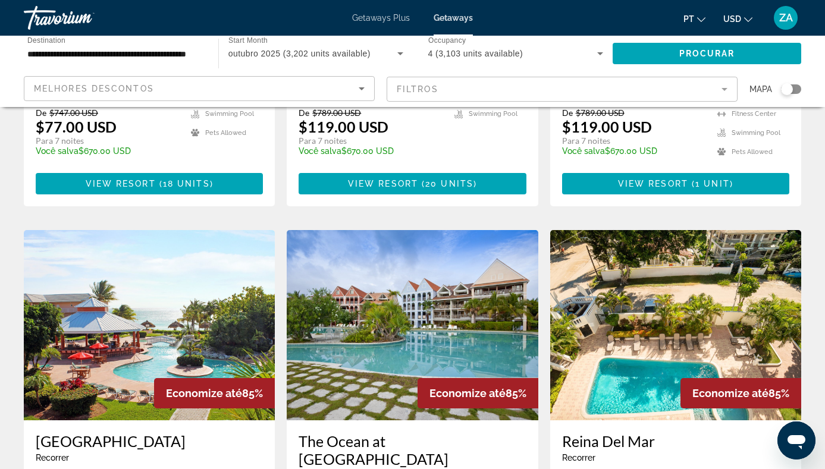
click at [166, 309] on img "Main content" at bounding box center [149, 325] width 251 height 190
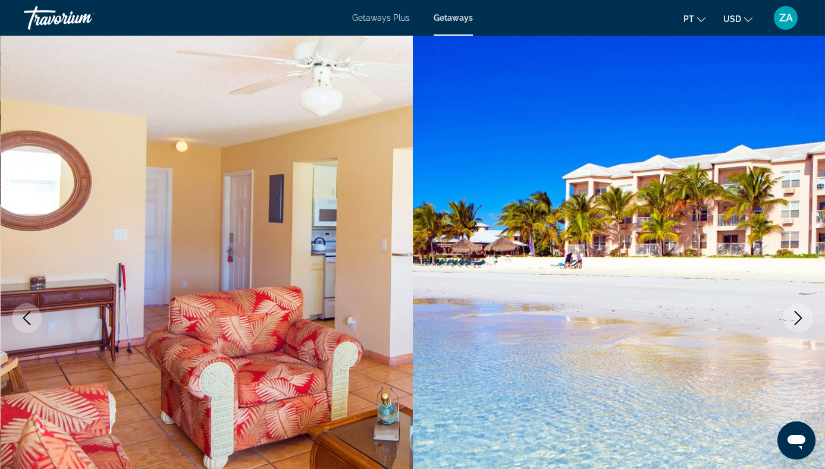
click at [800, 315] on icon "Next image" at bounding box center [798, 318] width 14 height 14
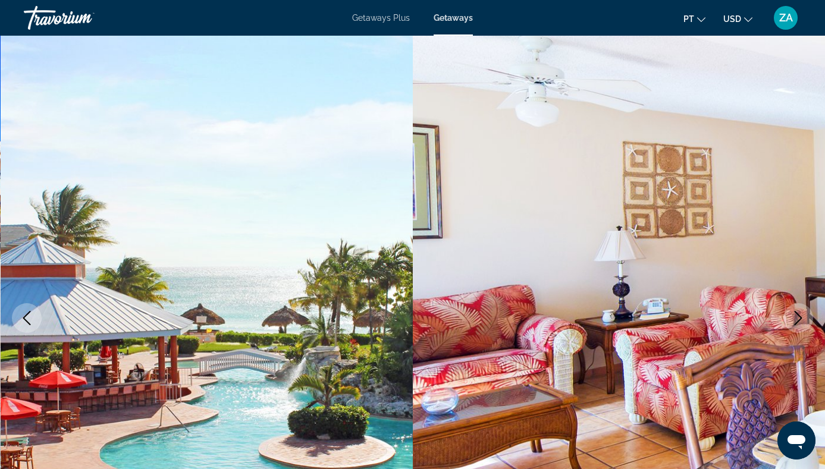
click at [800, 317] on icon "Next image" at bounding box center [799, 318] width 8 height 14
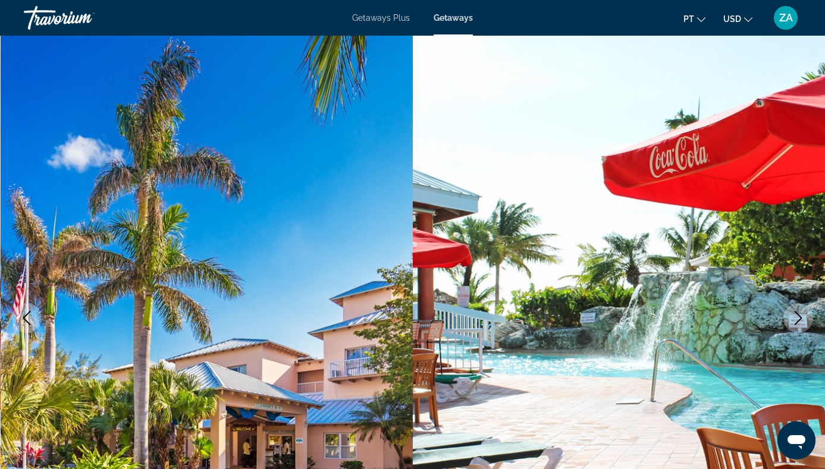
click at [790, 318] on button "Next image" at bounding box center [799, 318] width 30 height 30
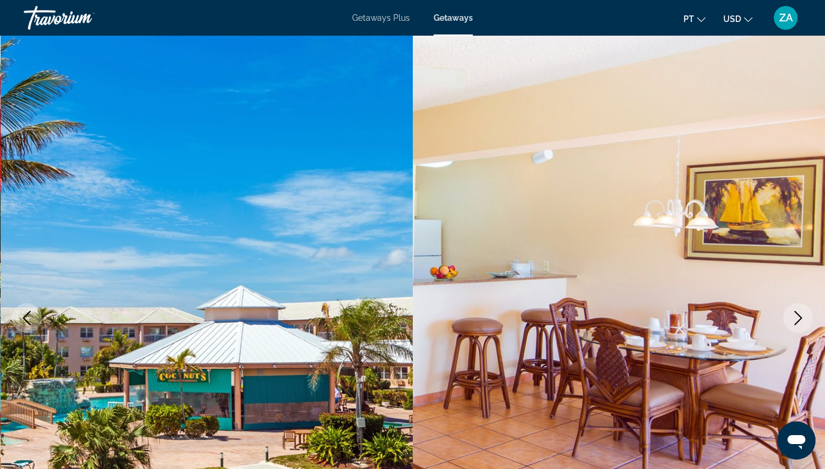
click at [790, 319] on button "Next image" at bounding box center [799, 318] width 30 height 30
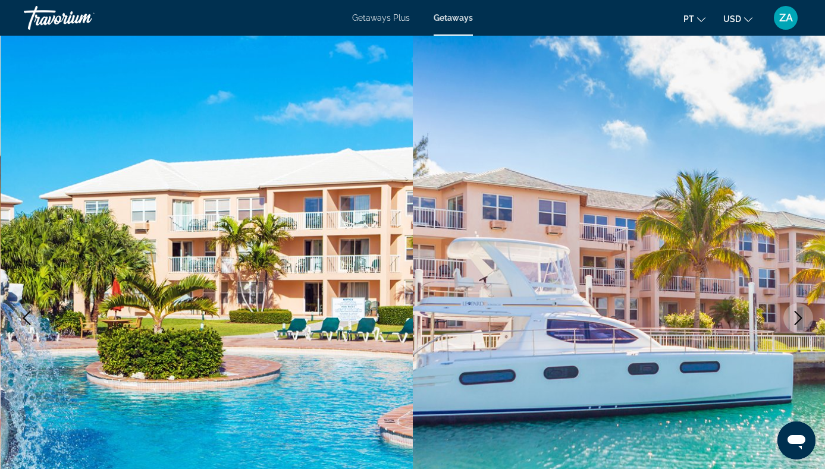
click at [790, 319] on button "Next image" at bounding box center [799, 318] width 30 height 30
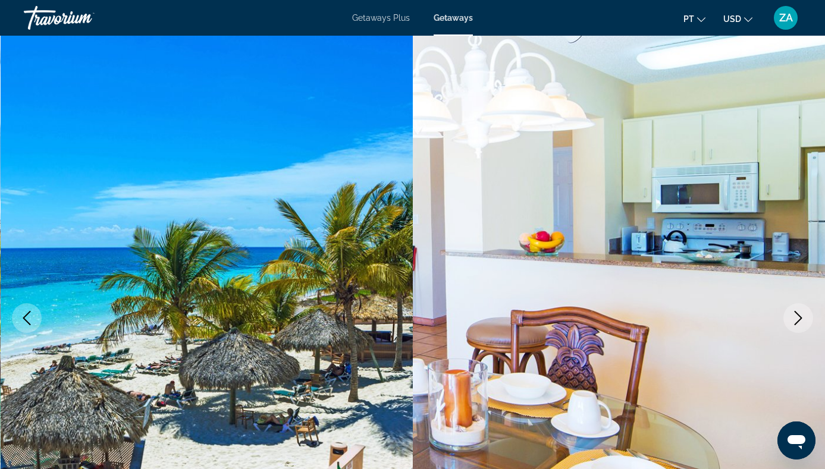
click at [790, 319] on button "Next image" at bounding box center [799, 318] width 30 height 30
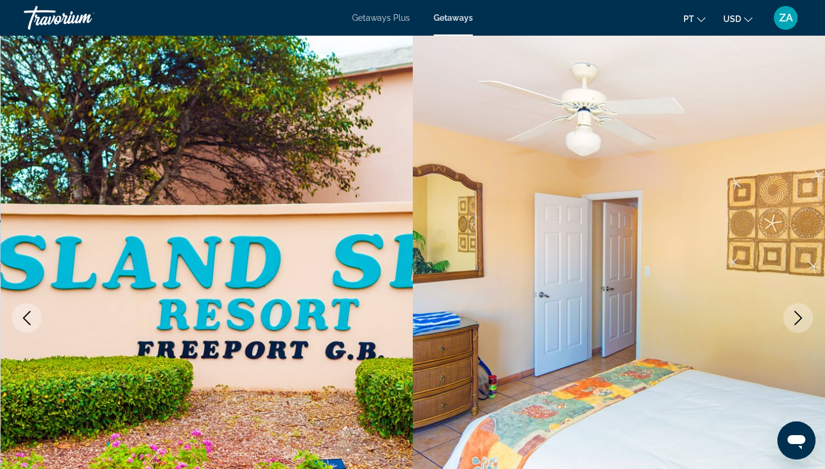
click at [790, 319] on button "Next image" at bounding box center [799, 318] width 30 height 30
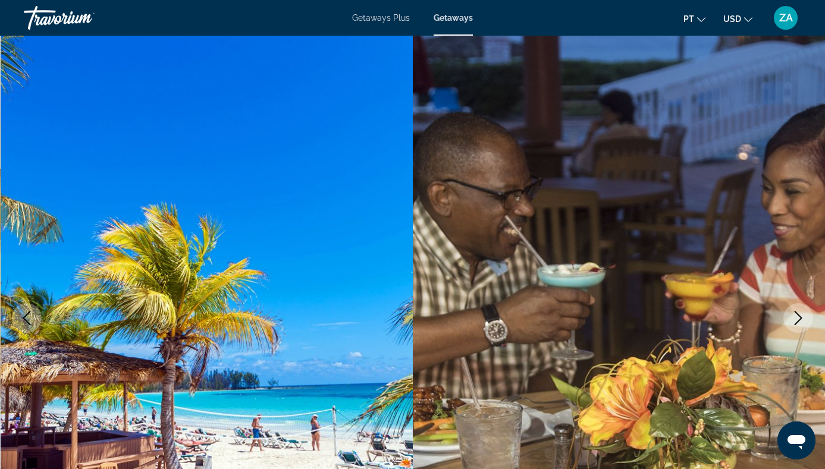
click at [790, 320] on button "Next image" at bounding box center [799, 318] width 30 height 30
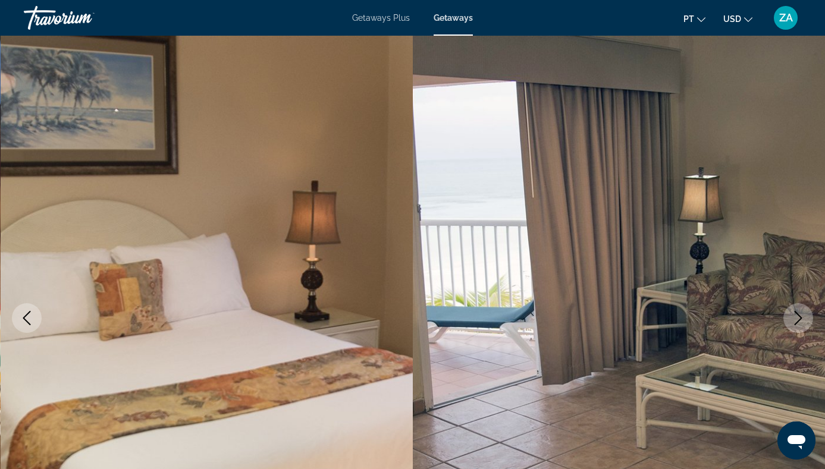
click at [790, 320] on button "Next image" at bounding box center [799, 318] width 30 height 30
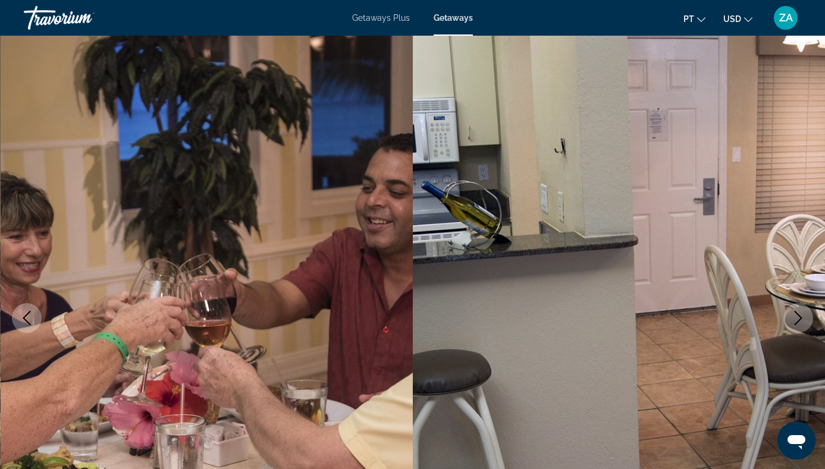
click at [790, 320] on button "Next image" at bounding box center [799, 318] width 30 height 30
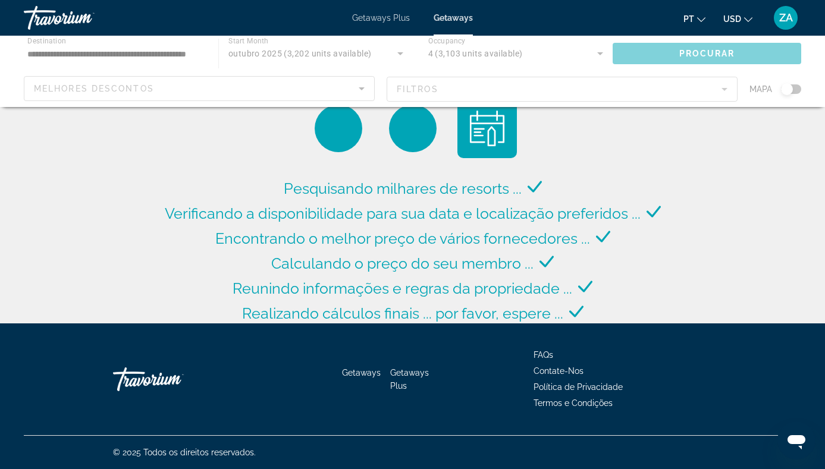
click at [383, 21] on span "Getaways Plus" at bounding box center [381, 18] width 58 height 10
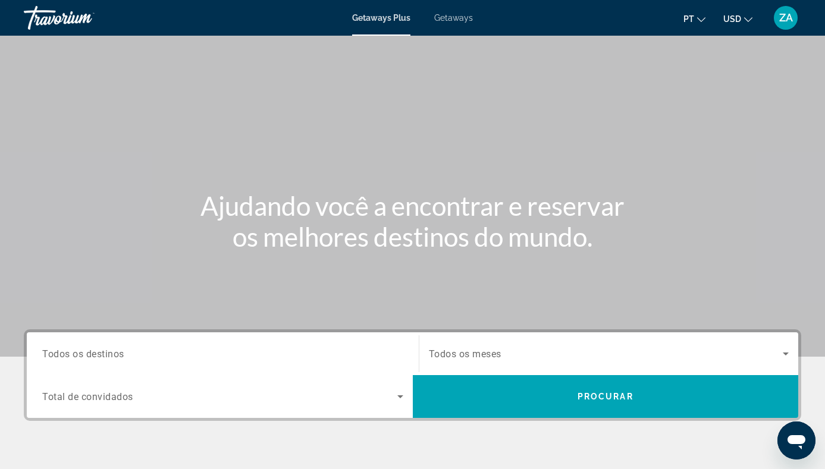
click at [112, 356] on span "Todos os destinos" at bounding box center [83, 353] width 82 height 11
click at [112, 356] on input "Destination Todos os destinos" at bounding box center [222, 354] width 361 height 14
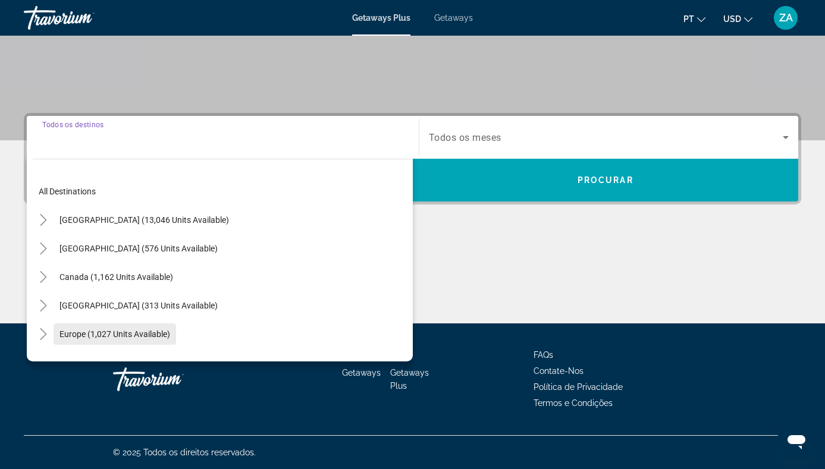
click at [104, 330] on span "Europe (1,027 units available)" at bounding box center [114, 335] width 111 height 10
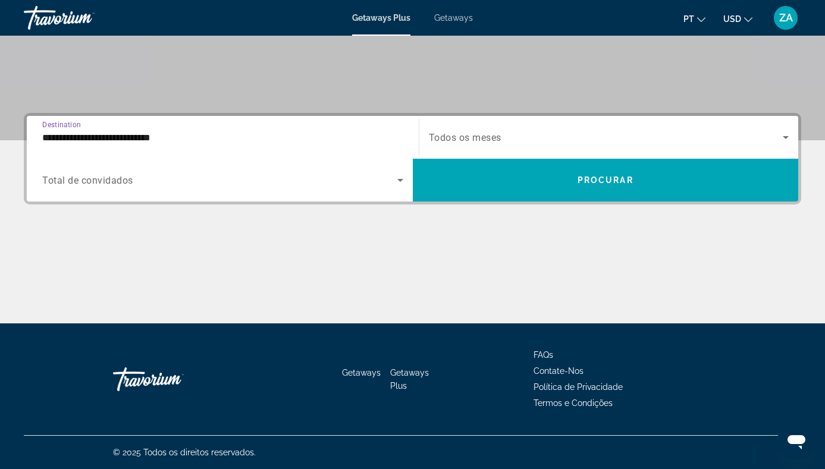
click at [71, 181] on span "Total de convidados" at bounding box center [87, 180] width 91 height 11
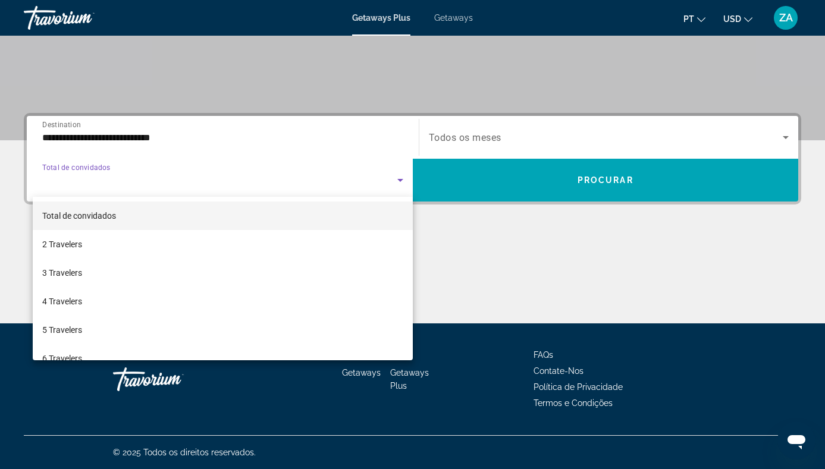
click at [64, 135] on div at bounding box center [412, 234] width 825 height 469
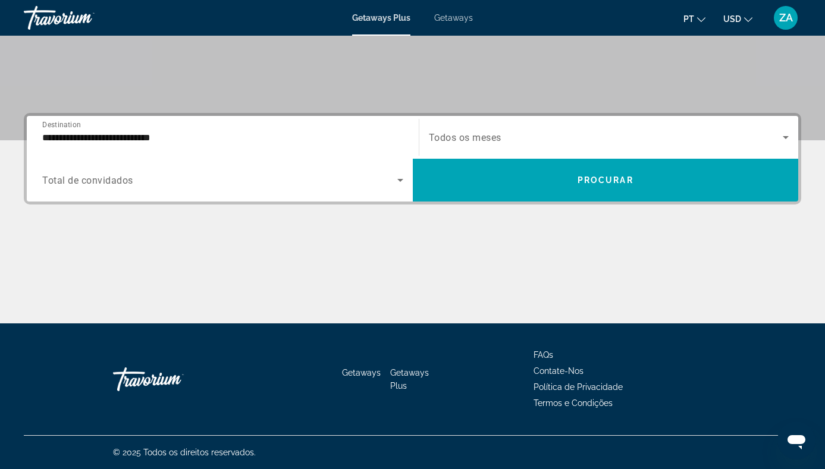
click at [404, 181] on icon "Search widget" at bounding box center [400, 180] width 14 height 14
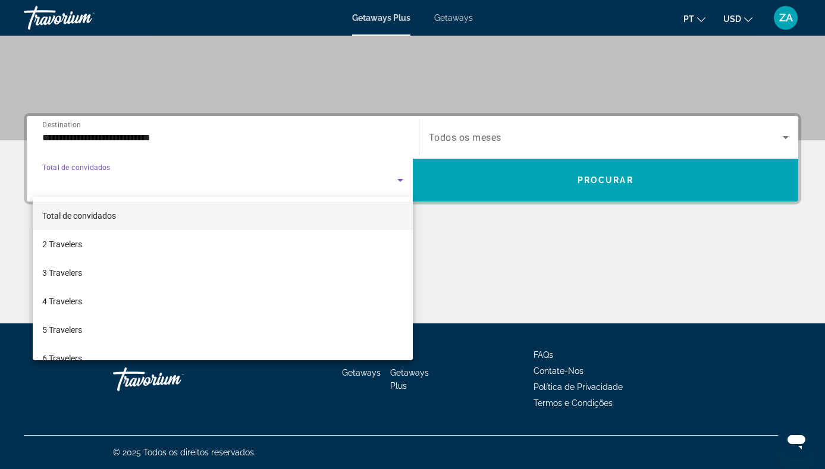
scroll to position [0, 0]
click at [62, 139] on div at bounding box center [412, 234] width 825 height 469
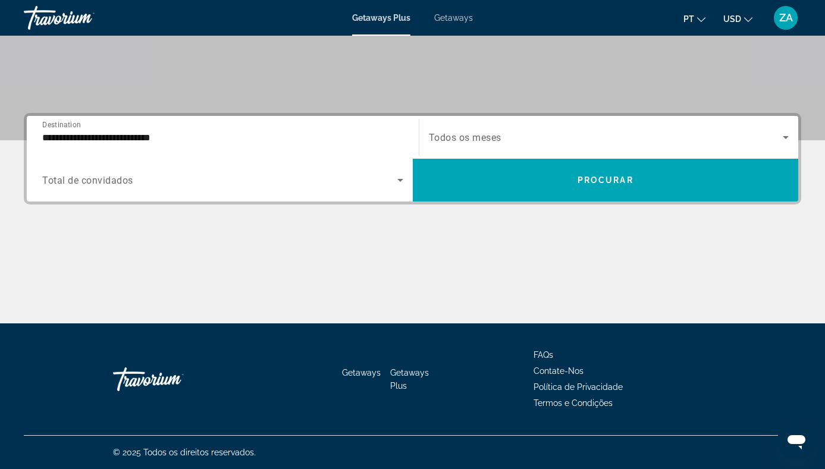
click at [62, 139] on input "**********" at bounding box center [222, 138] width 361 height 14
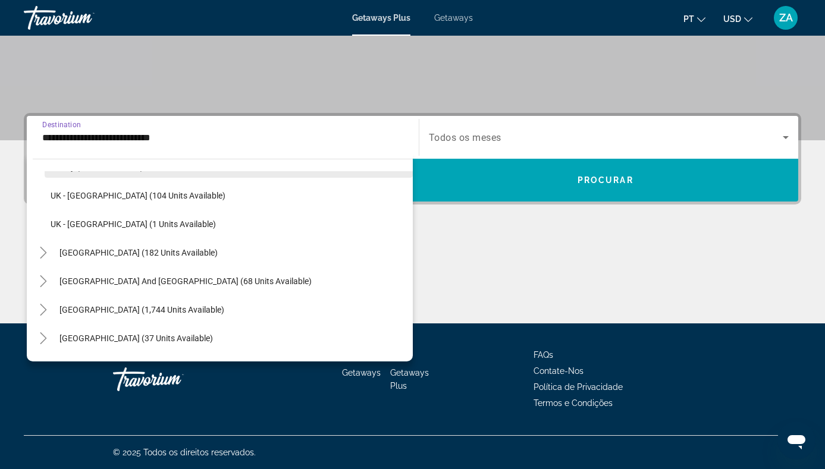
scroll to position [454, 0]
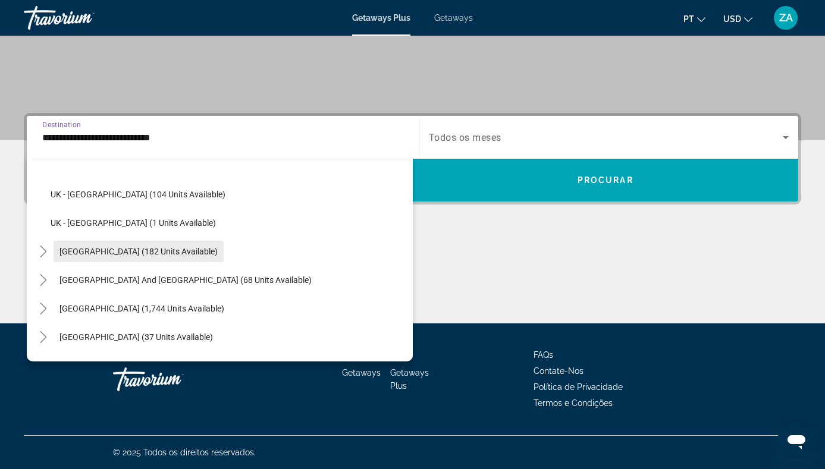
click at [83, 251] on span "[GEOGRAPHIC_DATA] (182 units available)" at bounding box center [138, 252] width 158 height 10
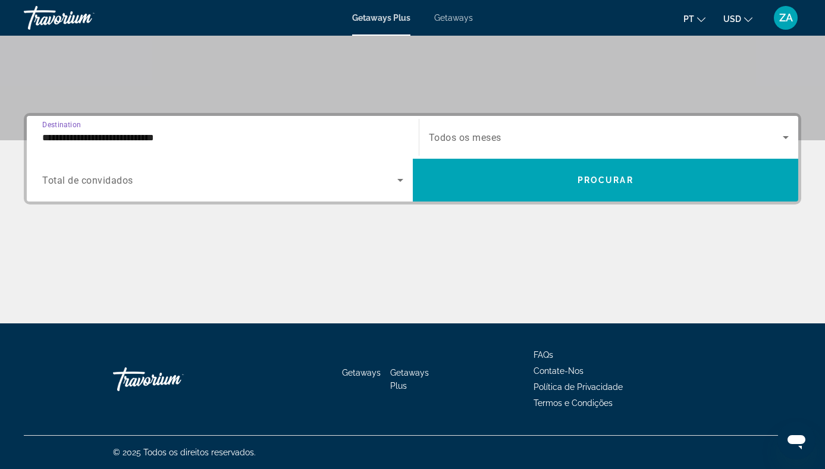
click at [73, 140] on input "**********" at bounding box center [222, 138] width 361 height 14
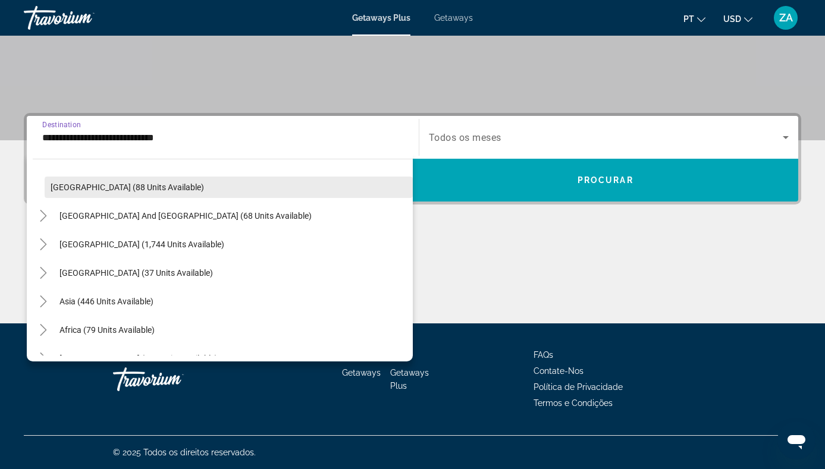
scroll to position [662, 0]
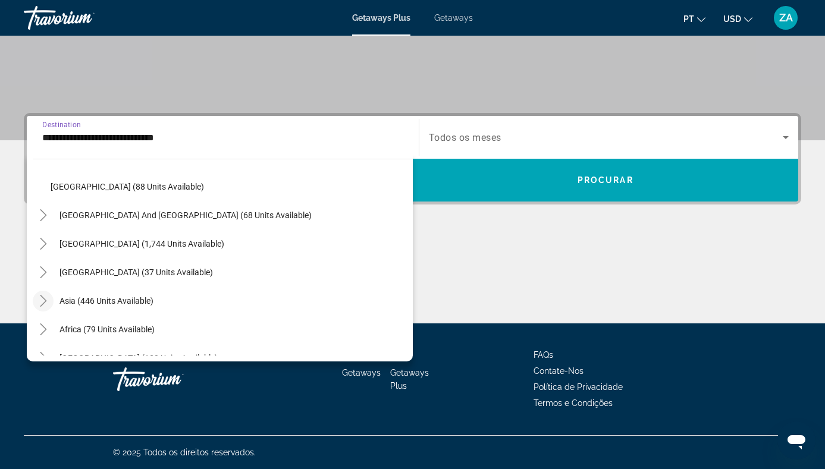
click at [46, 302] on icon "Toggle Asia (446 units available)" at bounding box center [43, 301] width 12 height 12
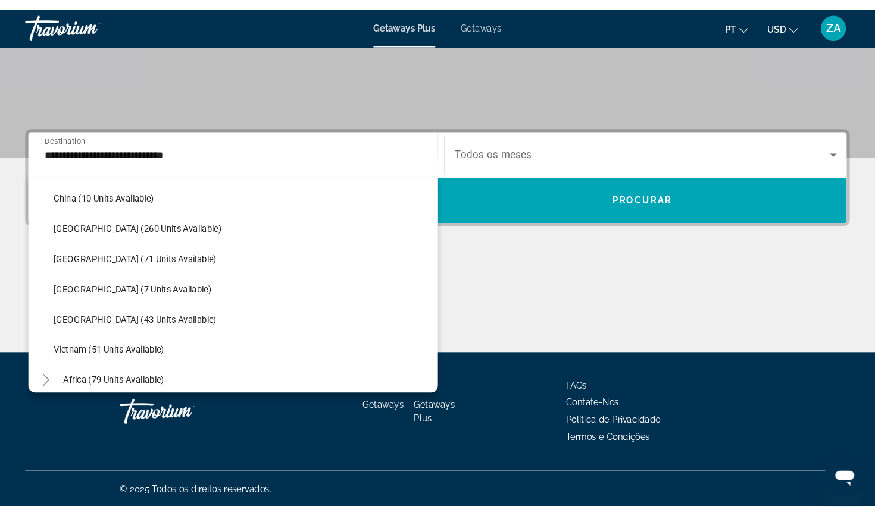
scroll to position [127, 0]
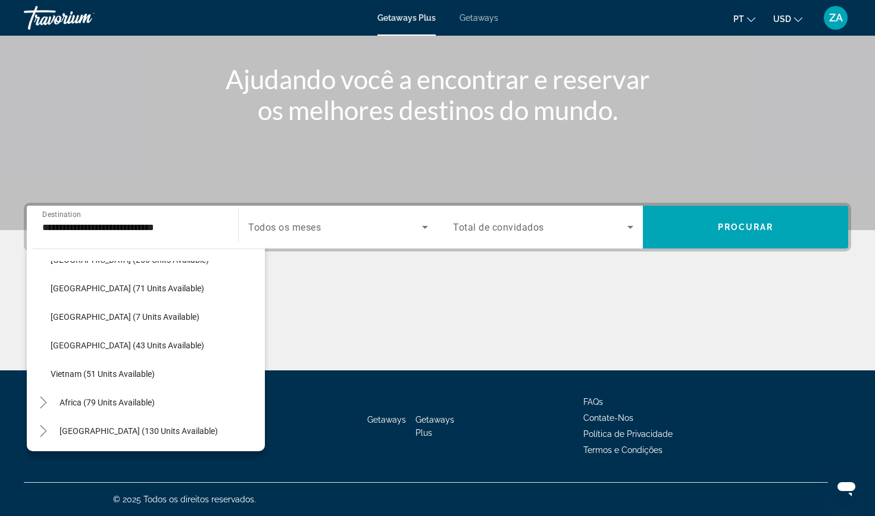
click at [174, 228] on input "**********" at bounding box center [132, 228] width 180 height 14
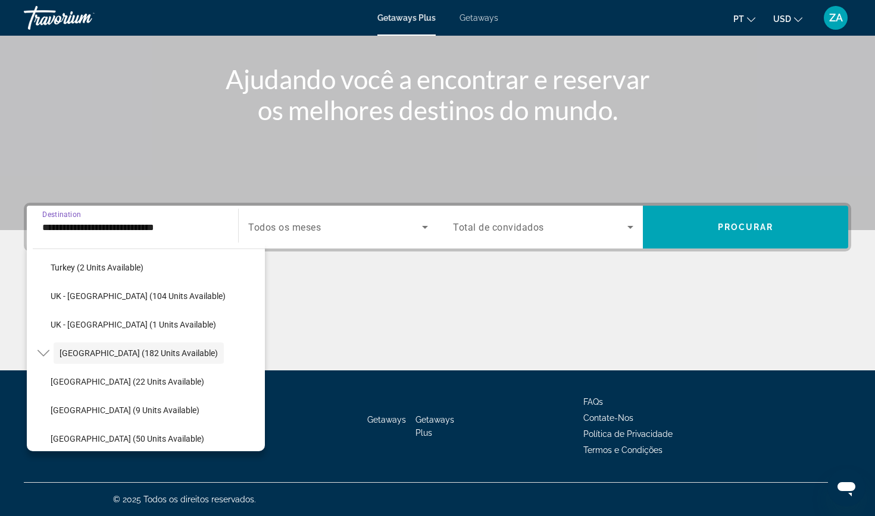
click at [174, 230] on input "**********" at bounding box center [132, 228] width 180 height 14
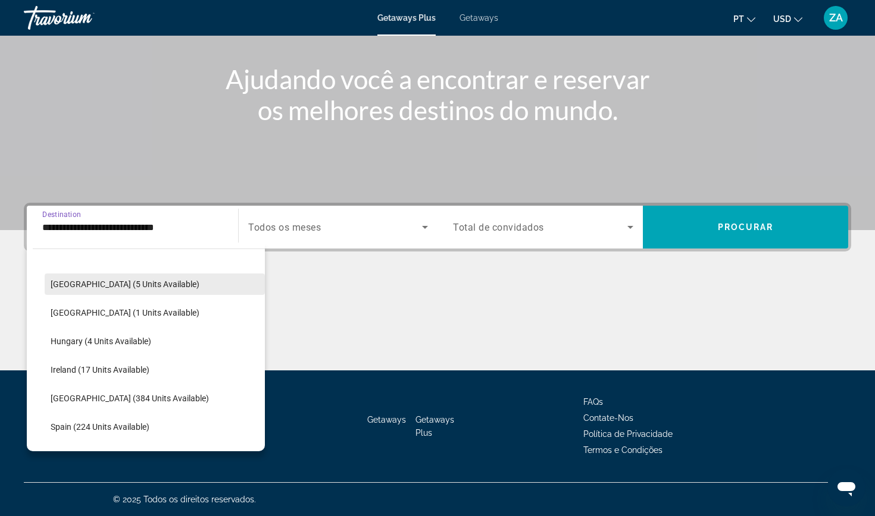
scroll to position [226, 0]
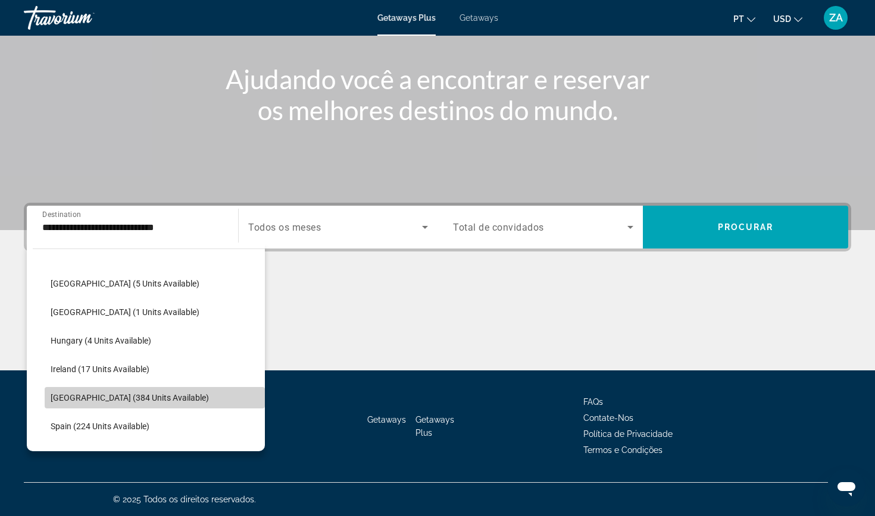
click at [101, 392] on span "Search widget" at bounding box center [155, 398] width 220 height 29
type input "**********"
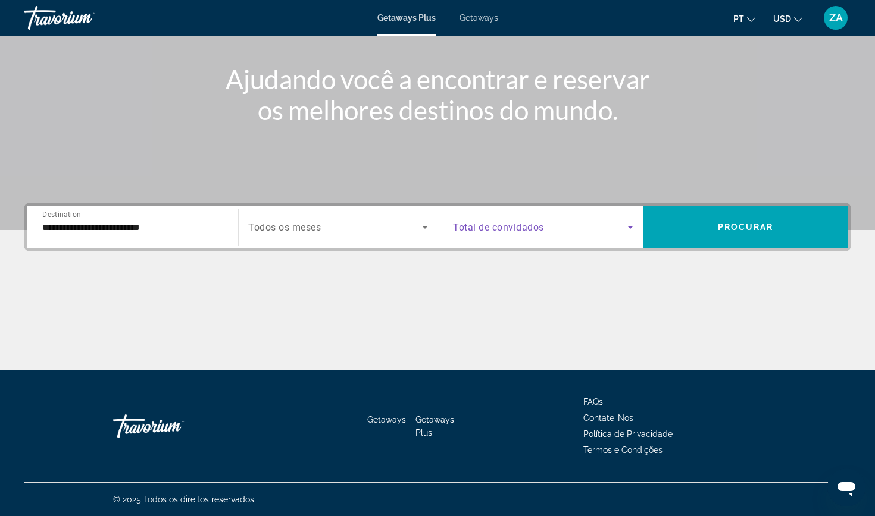
click at [553, 222] on span "Search widget" at bounding box center [540, 227] width 174 height 14
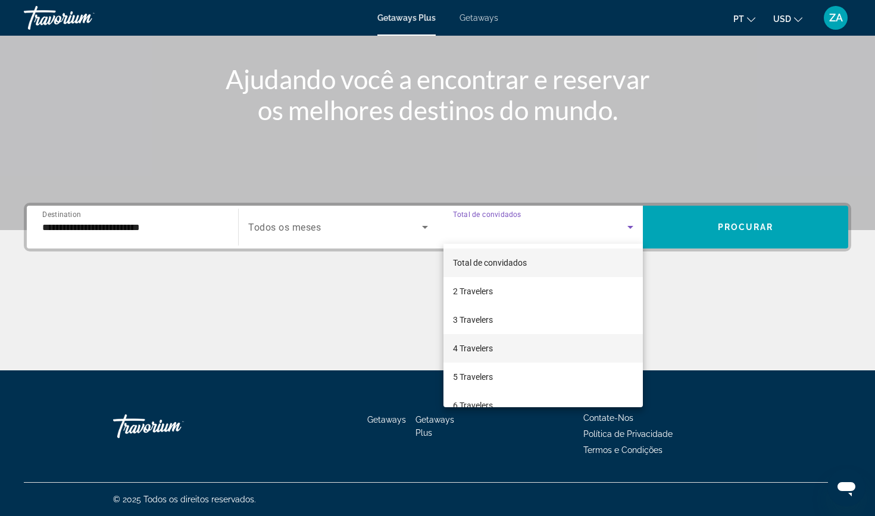
click at [491, 348] on span "4 Travelers" at bounding box center [473, 349] width 40 height 14
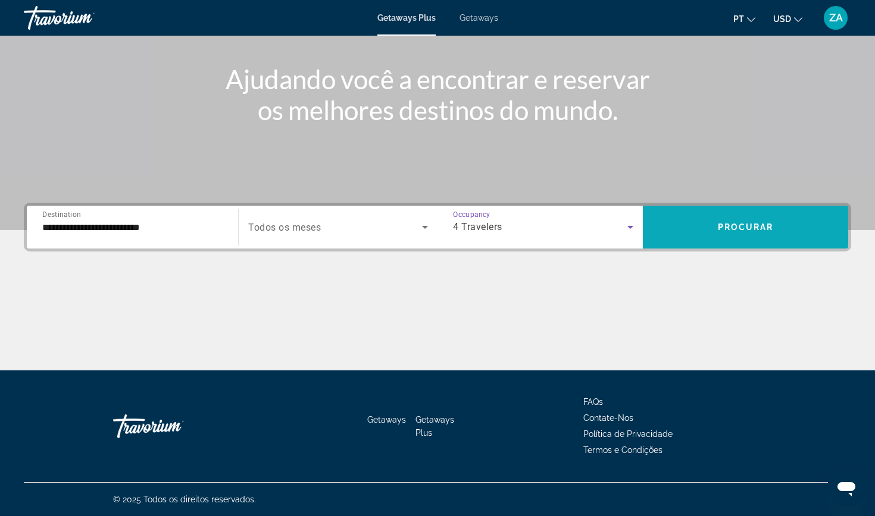
click at [774, 220] on span "Search widget" at bounding box center [745, 227] width 205 height 29
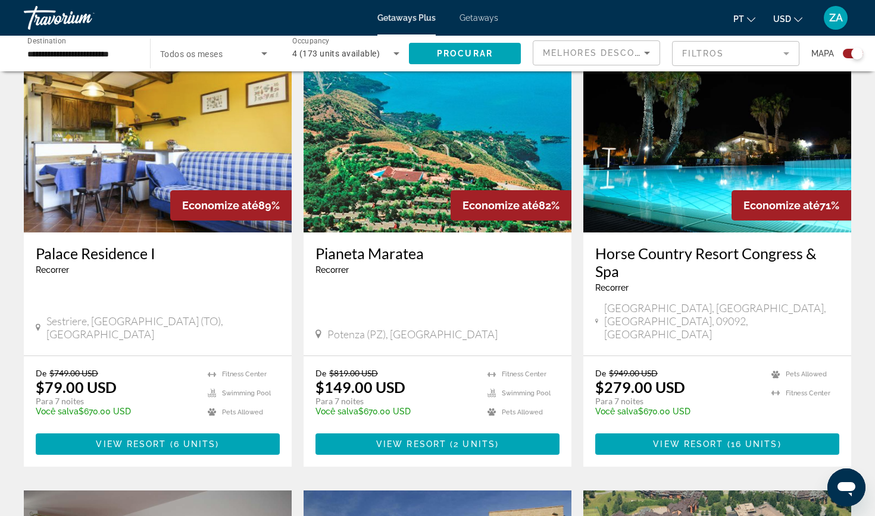
scroll to position [439, 0]
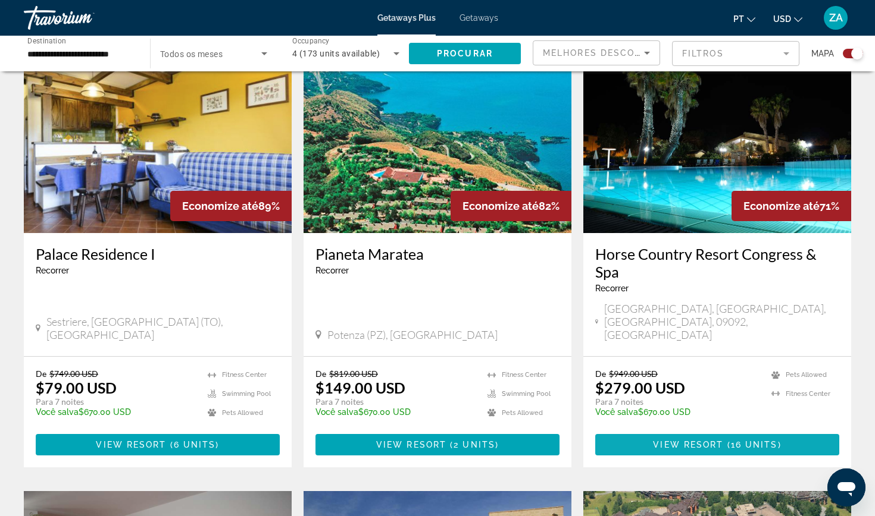
click at [708, 440] on span "View Resort" at bounding box center [688, 445] width 70 height 10
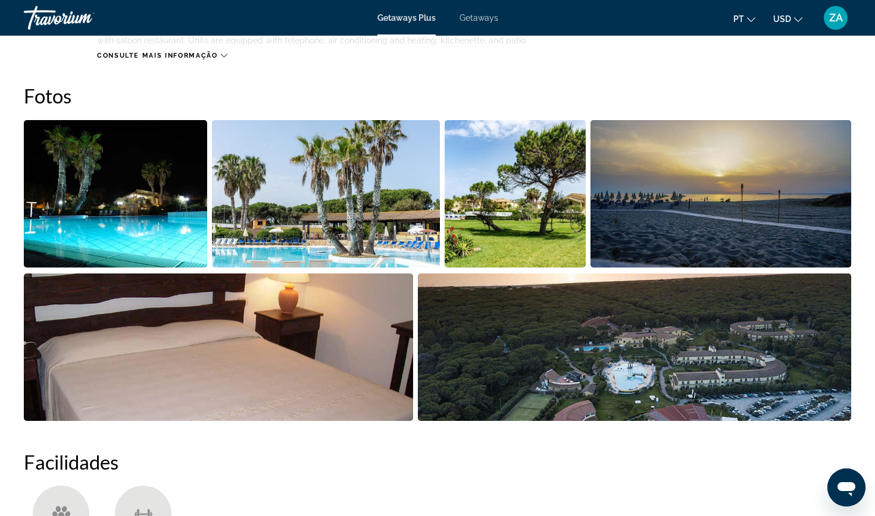
scroll to position [516, 0]
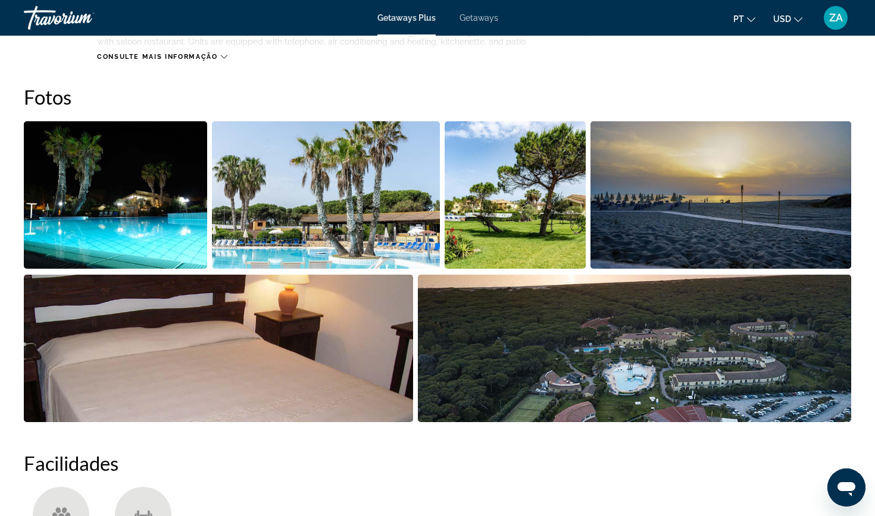
click at [738, 211] on img "Open full-screen image slider" at bounding box center [720, 195] width 261 height 148
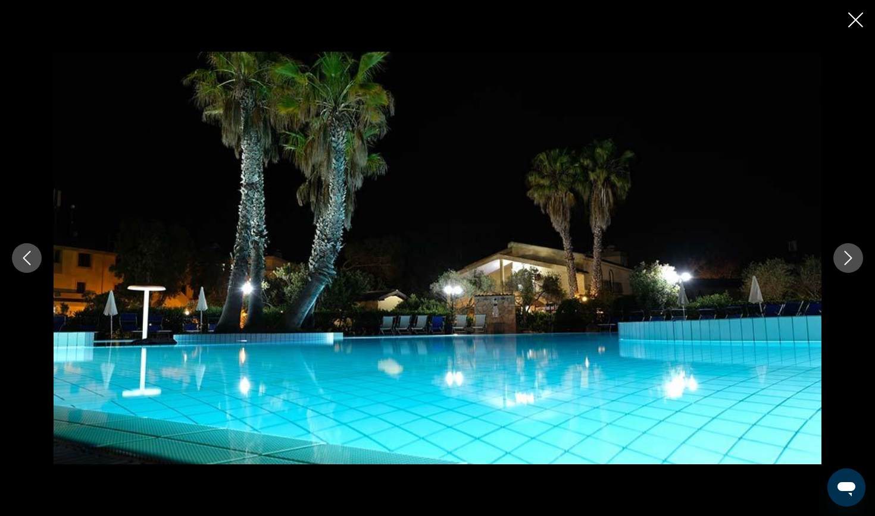
click at [825, 262] on icon "Next image" at bounding box center [848, 258] width 14 height 14
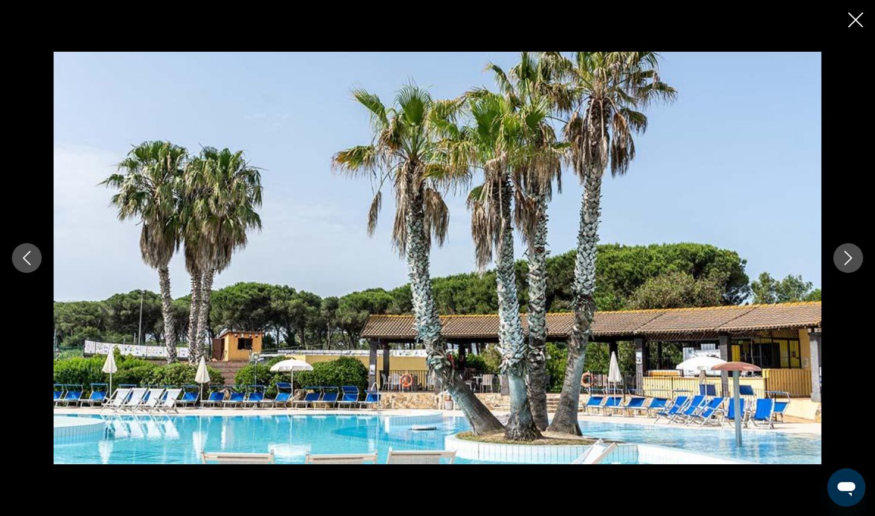
click at [825, 262] on icon "Next image" at bounding box center [848, 258] width 14 height 14
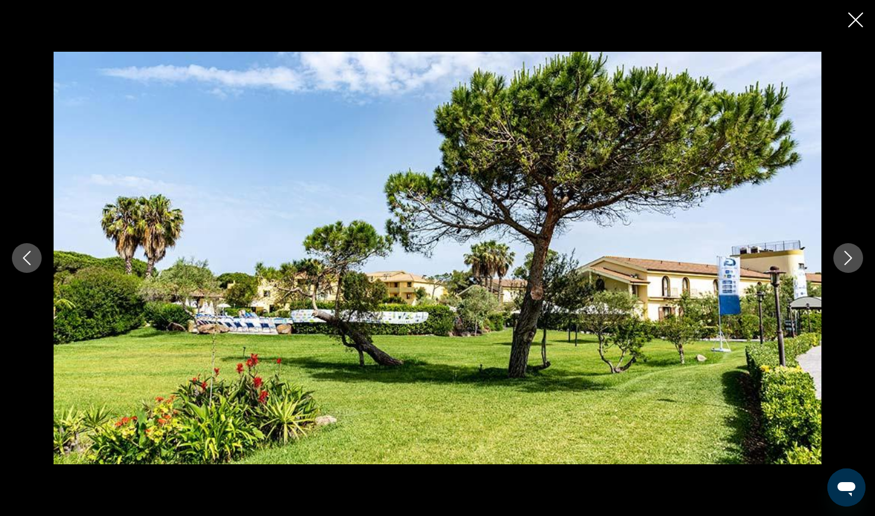
click at [825, 262] on icon "Next image" at bounding box center [848, 258] width 14 height 14
